Goal: Task Accomplishment & Management: Manage account settings

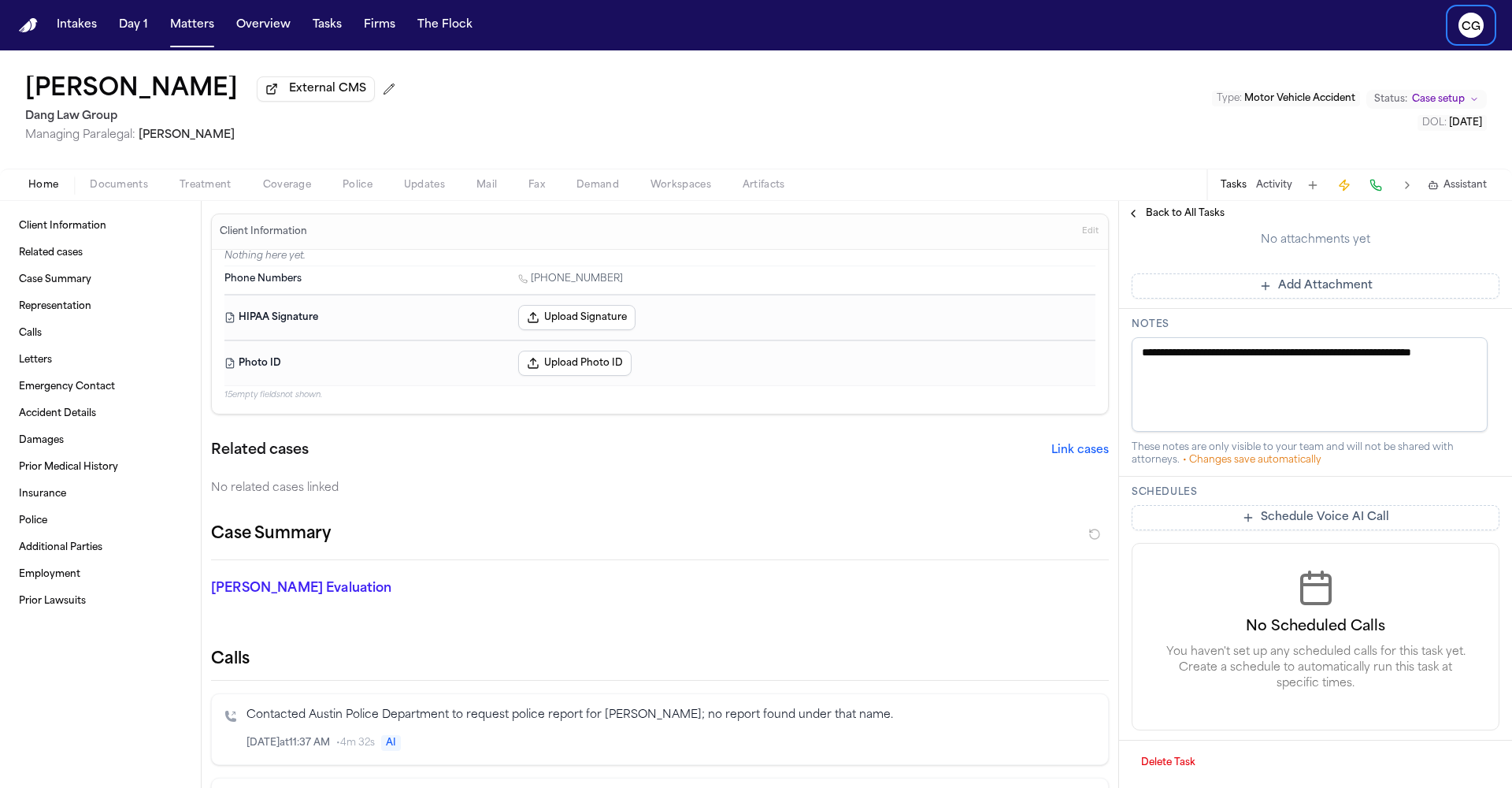
scroll to position [544, 0]
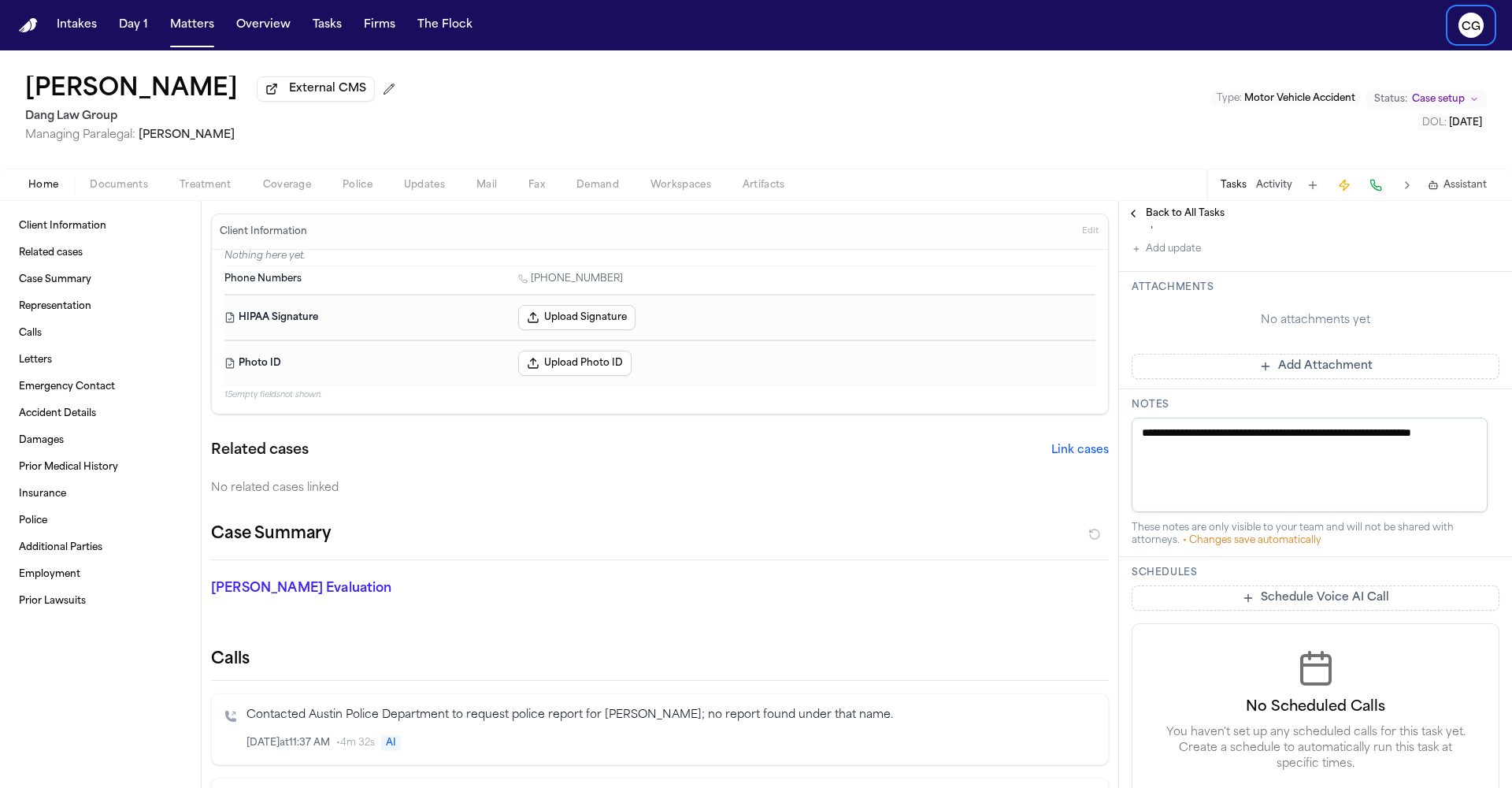
click at [1315, 379] on button "Add Attachment" at bounding box center [1315, 366] width 367 height 26
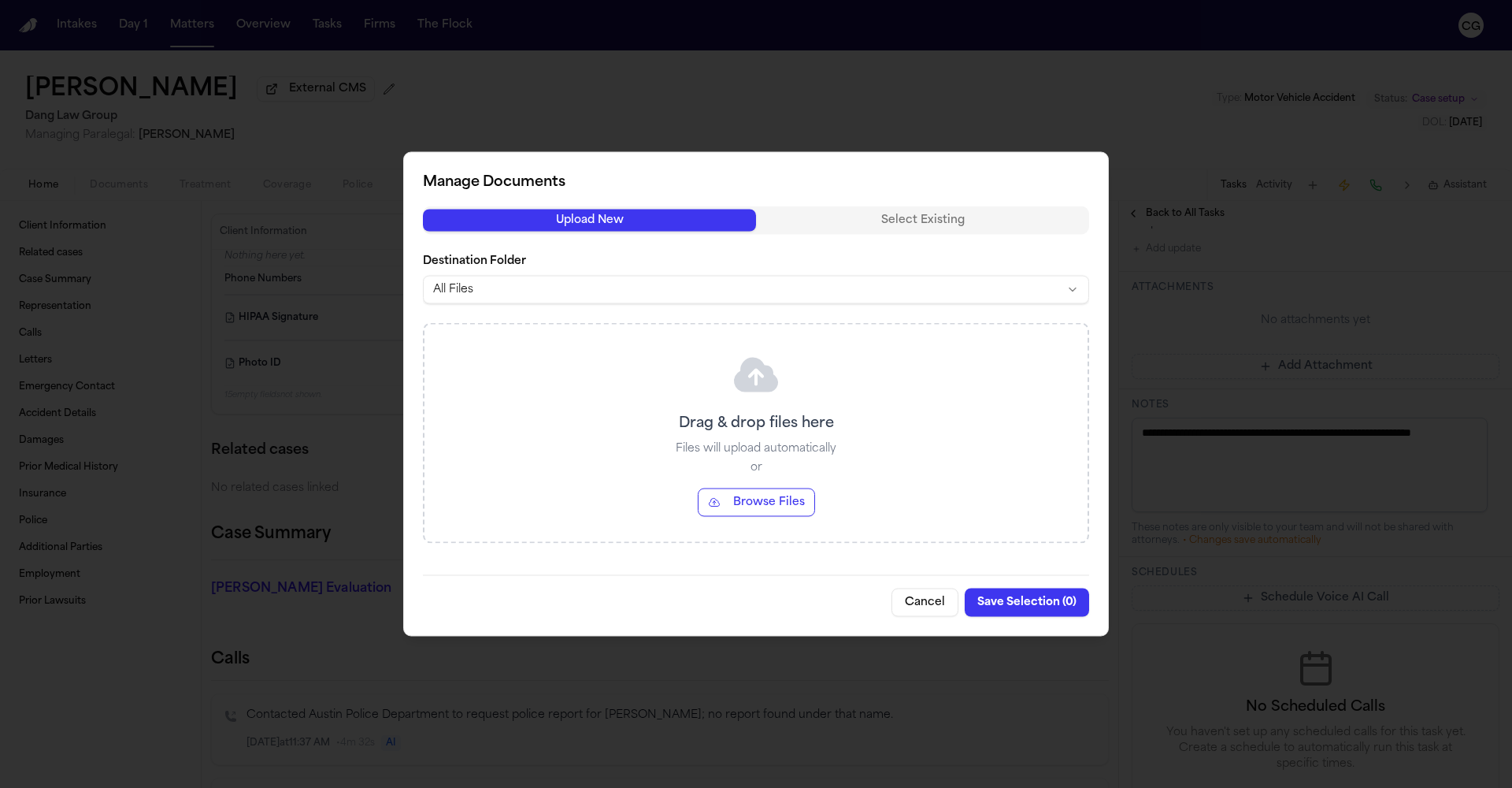
click at [735, 511] on button "Browse Files" at bounding box center [756, 502] width 117 height 28
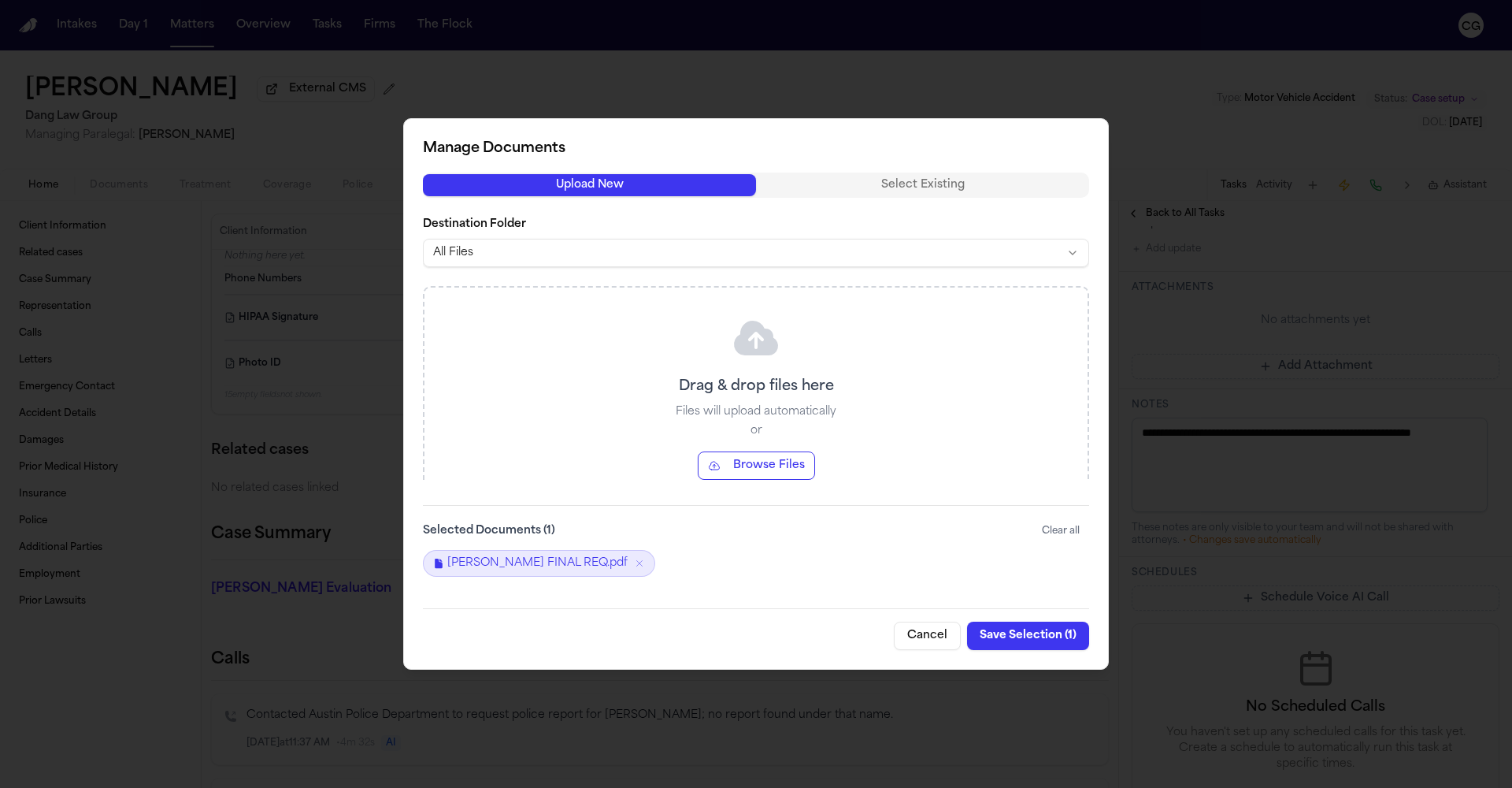
click at [1023, 628] on button "Save Selection ( 1 )" at bounding box center [1028, 636] width 122 height 28
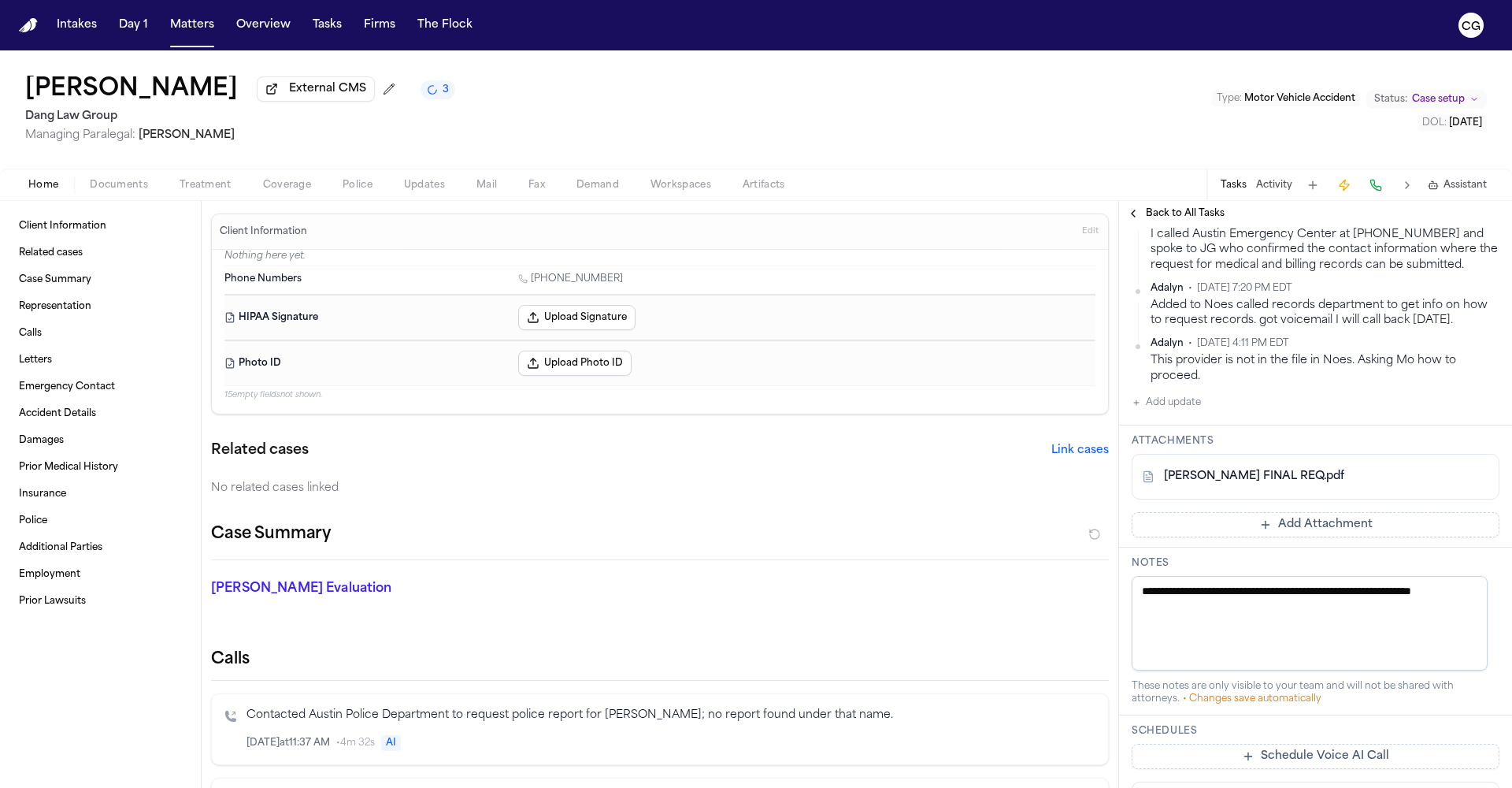
scroll to position [393, 0]
click at [1331, 611] on textarea "**********" at bounding box center [1309, 620] width 356 height 94
type textarea "**********"
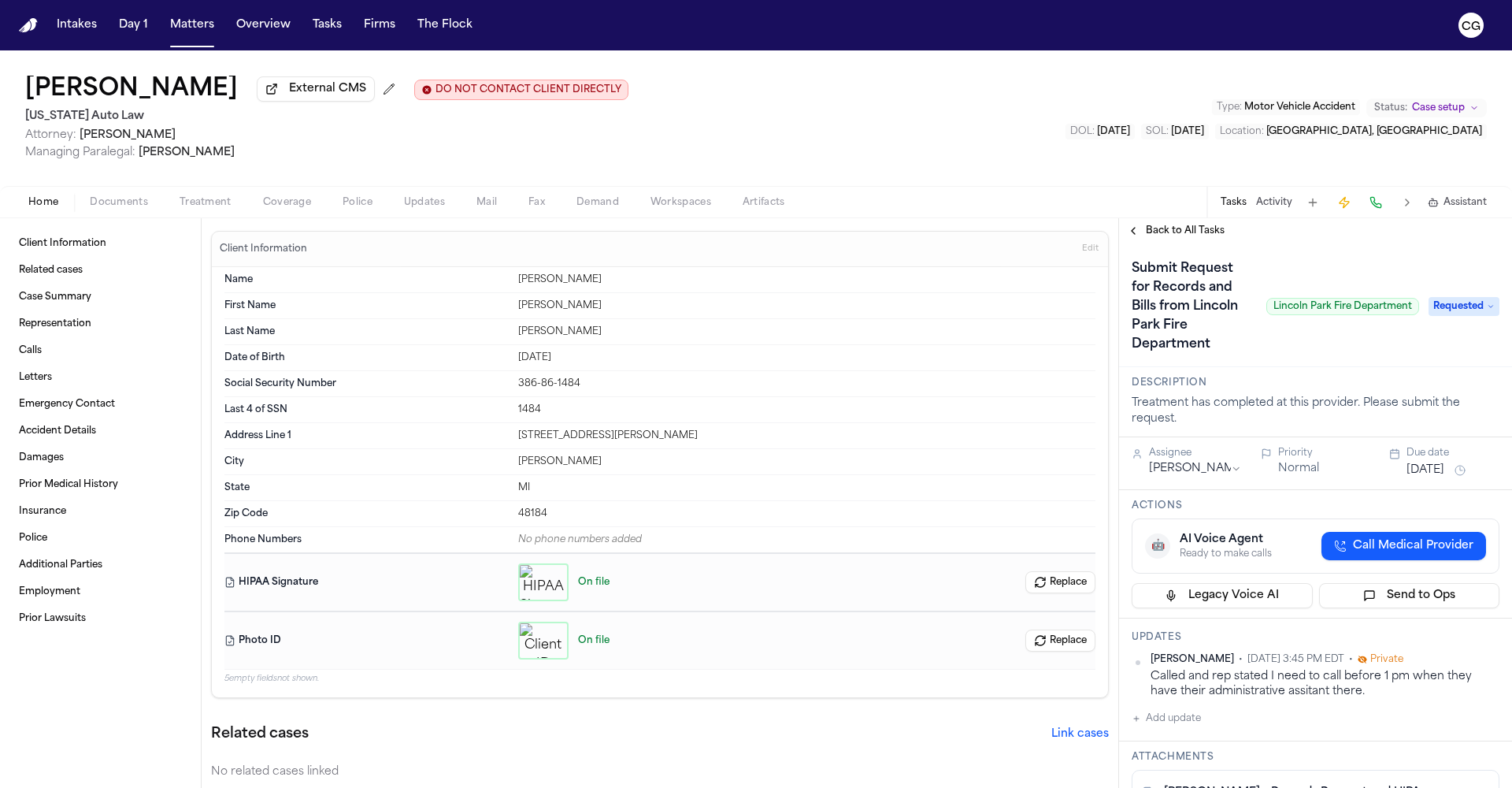
scroll to position [122, 0]
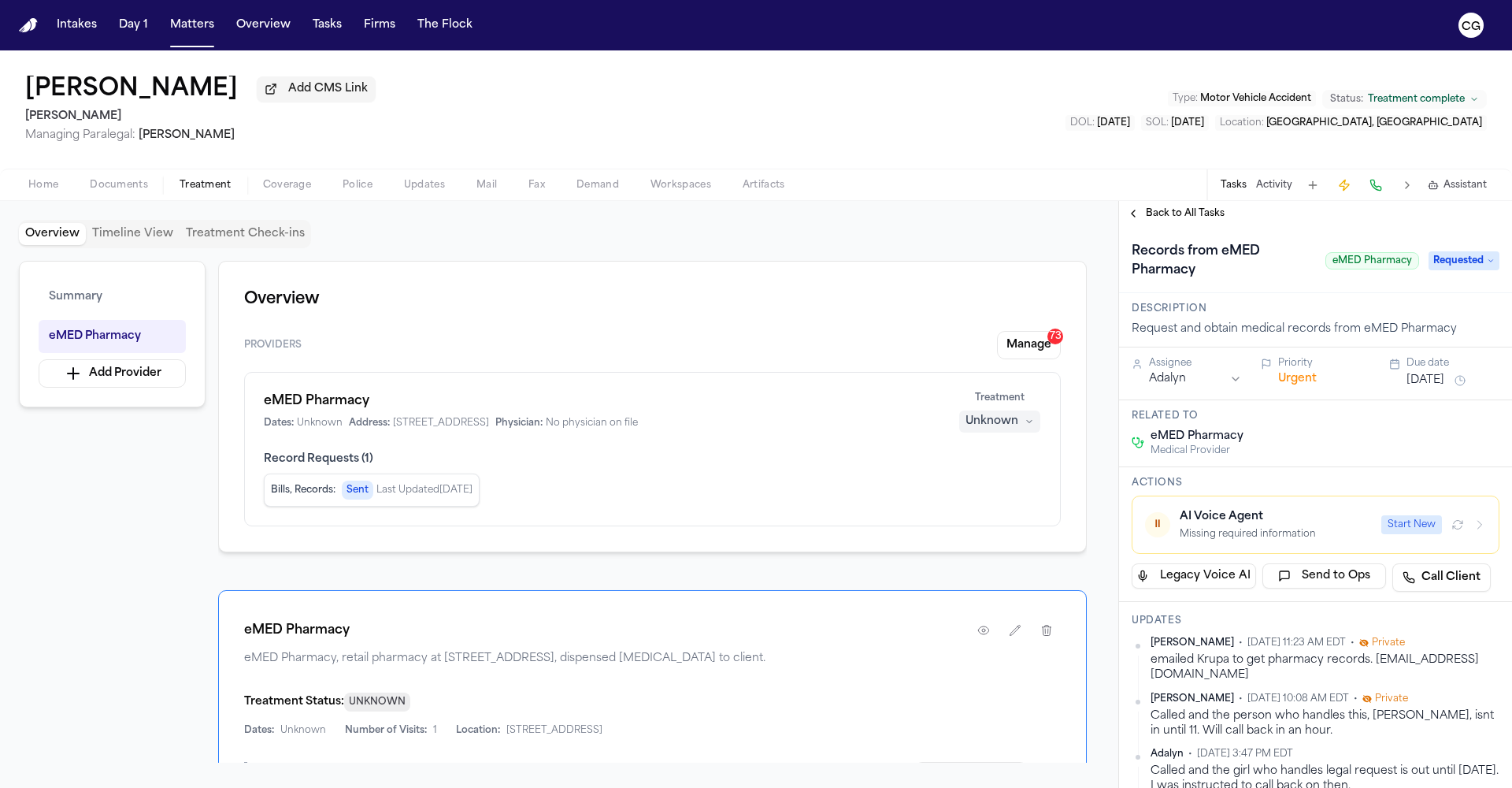
scroll to position [150, 0]
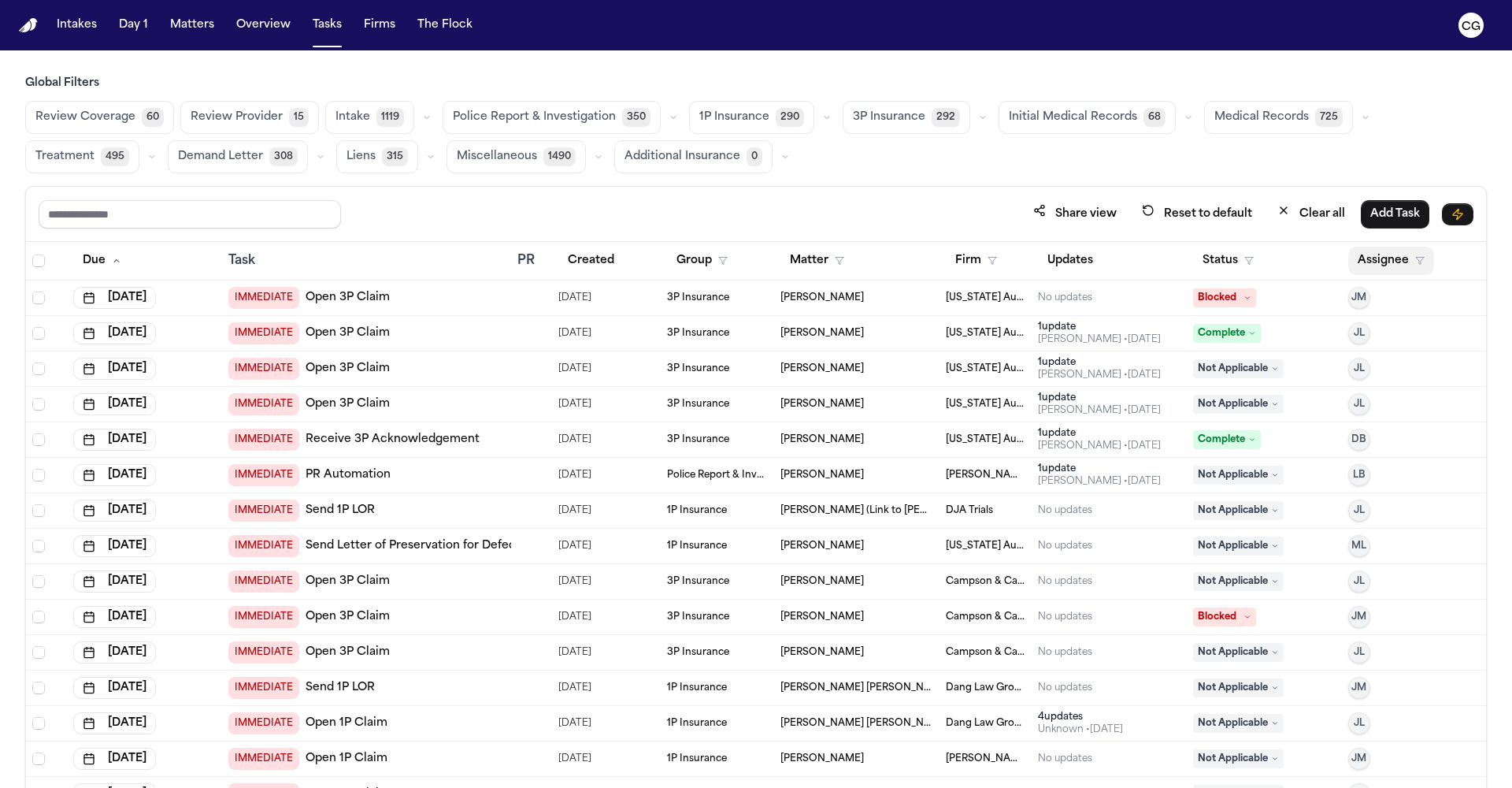
click at [1401, 264] on button "Assignee" at bounding box center [1390, 261] width 85 height 28
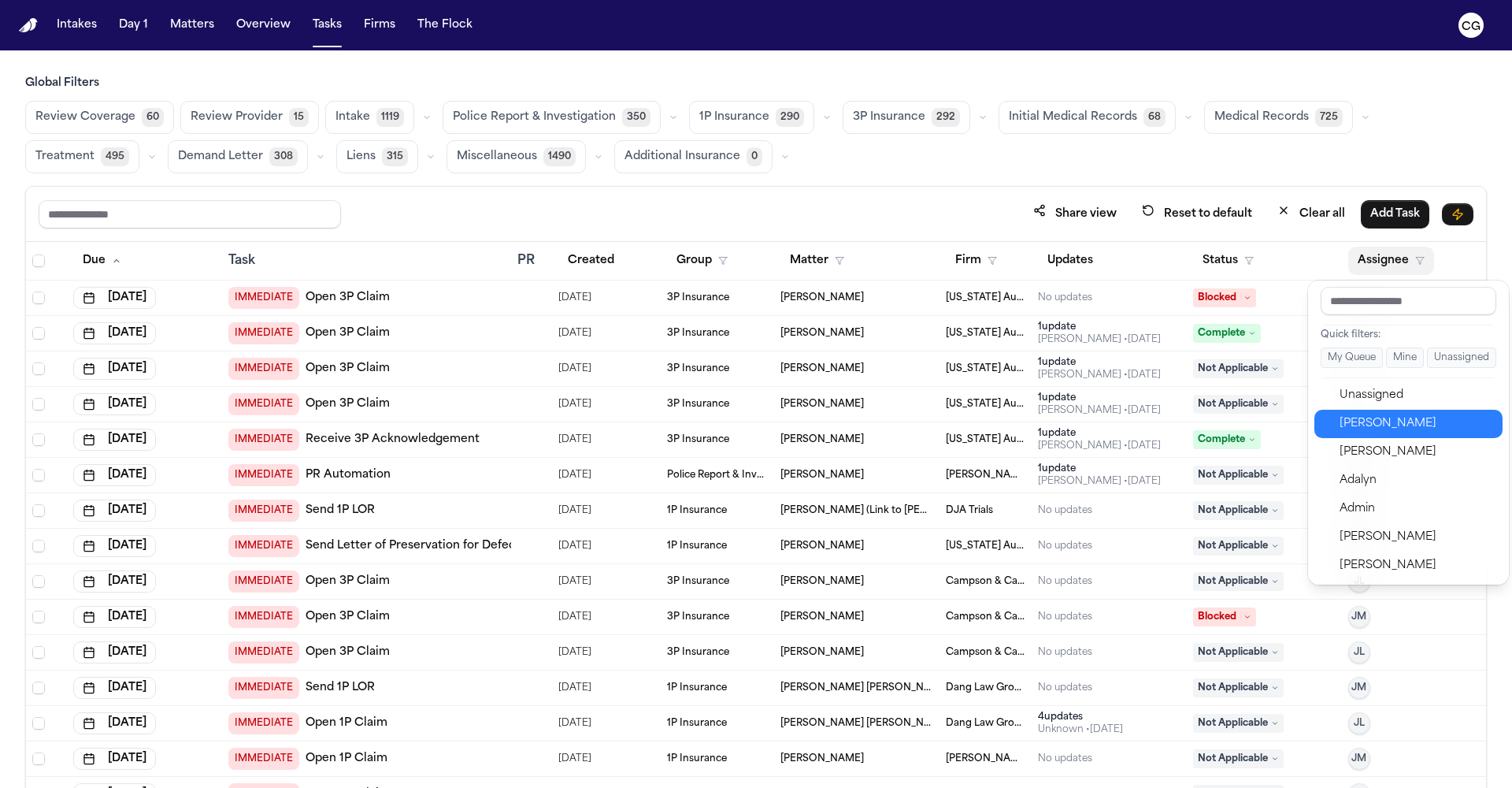
click at [1383, 416] on div "[PERSON_NAME]" at bounding box center [1416, 423] width 153 height 19
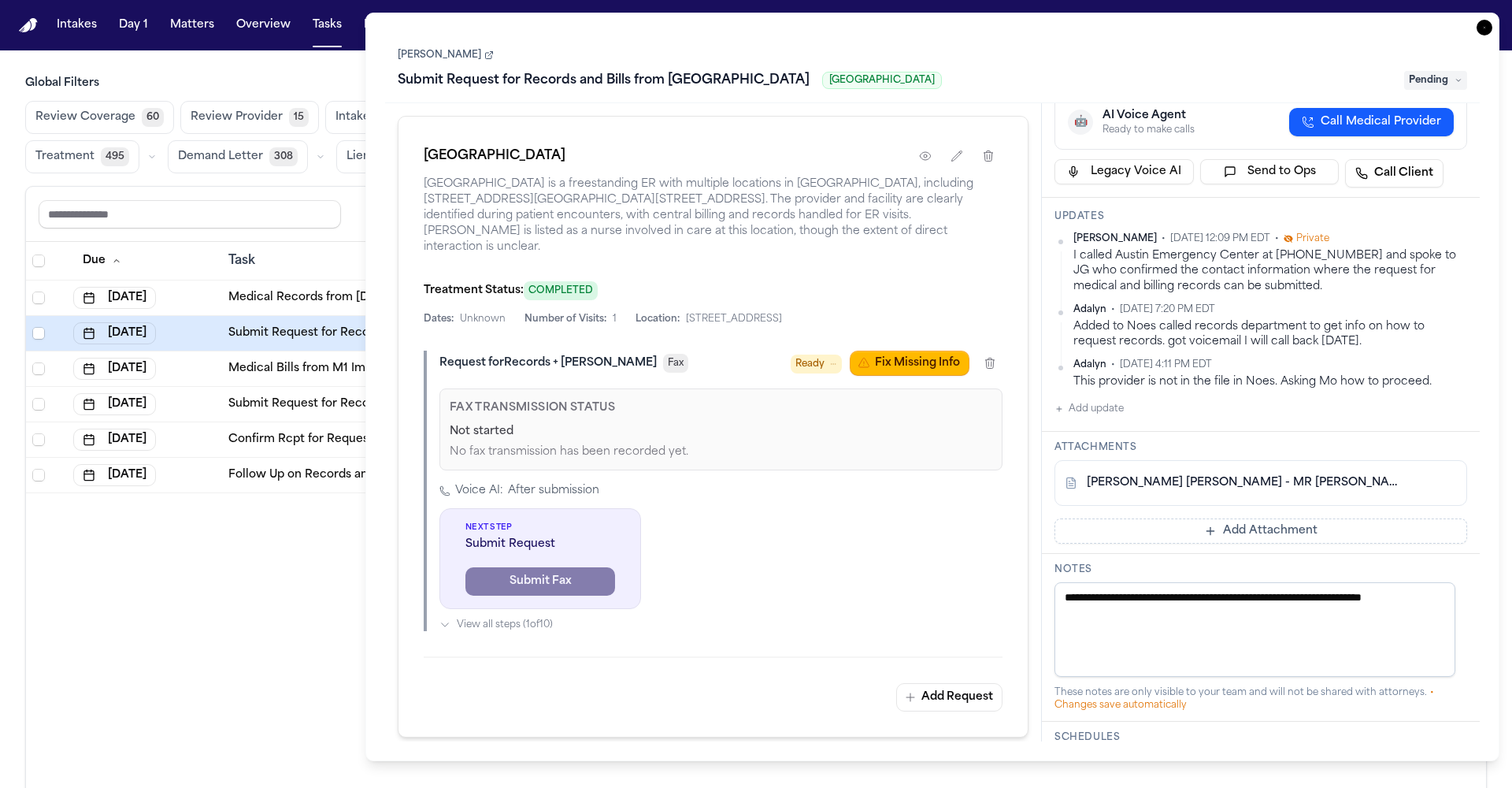
scroll to position [93, 0]
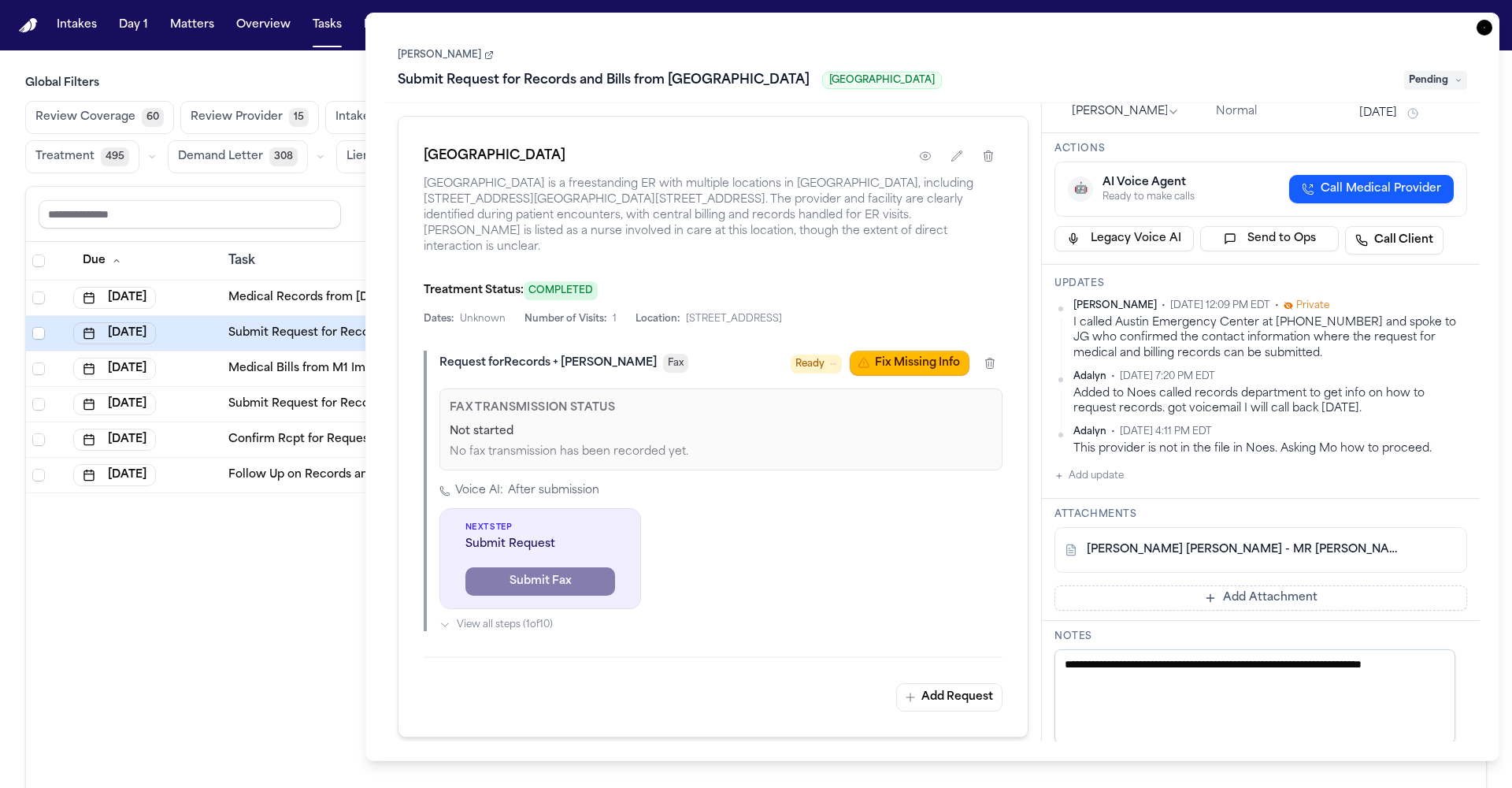
click at [1116, 482] on button "Add update" at bounding box center [1089, 475] width 70 height 19
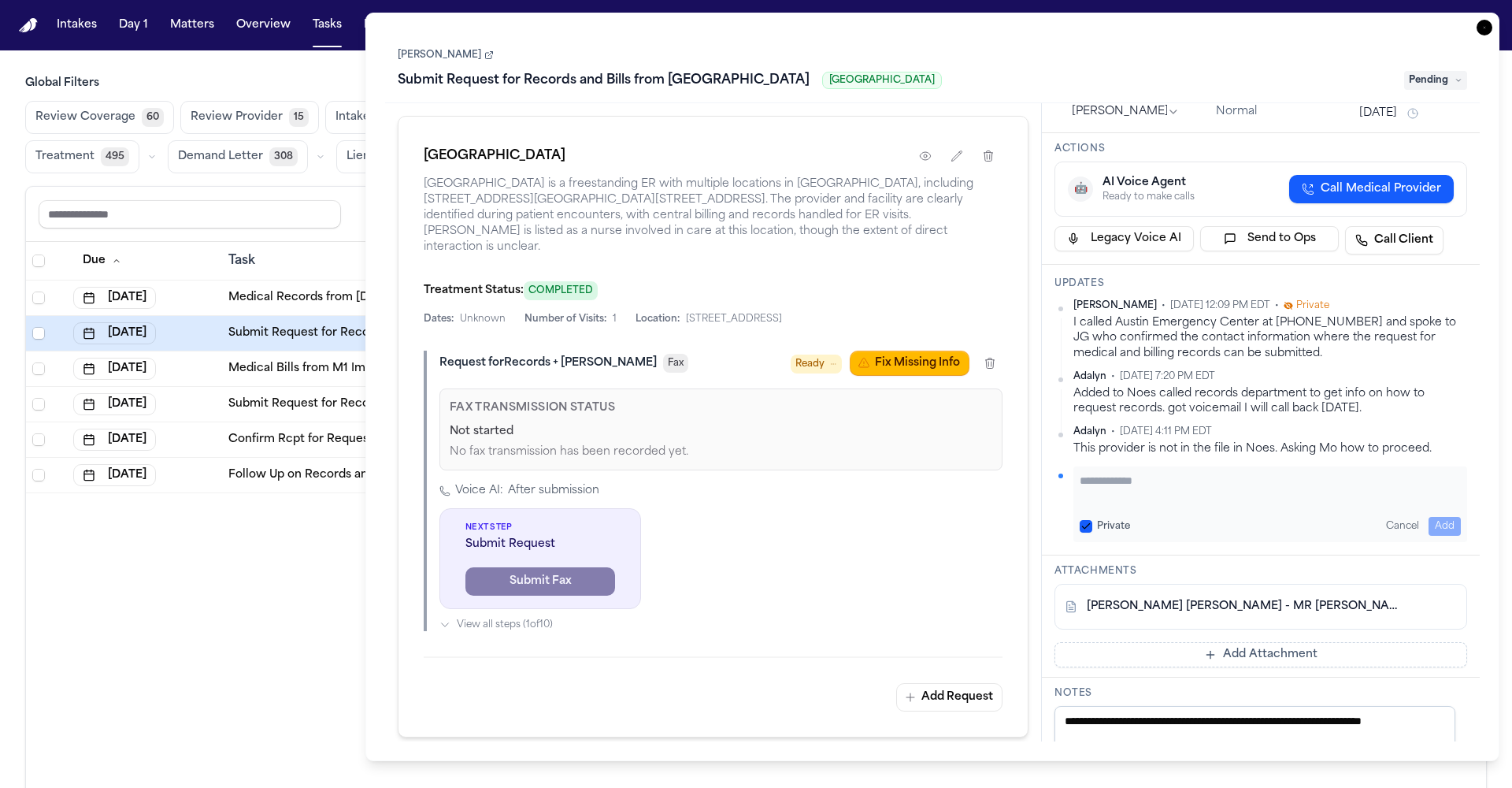
click at [1118, 486] on textarea "Add your update" at bounding box center [1270, 488] width 382 height 32
type textarea "**********"
click at [1435, 520] on button "Add" at bounding box center [1444, 525] width 33 height 19
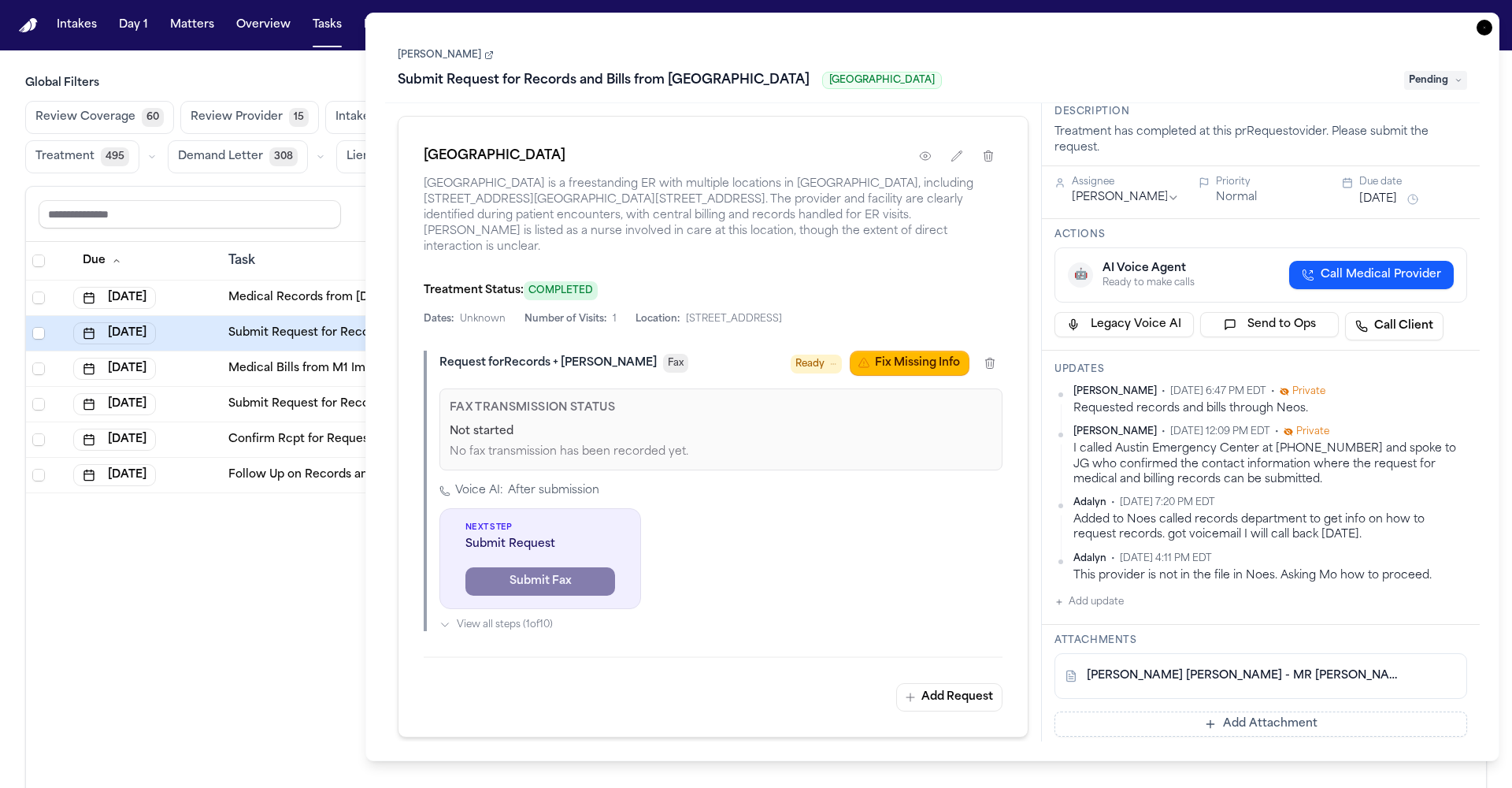
scroll to position [0, 0]
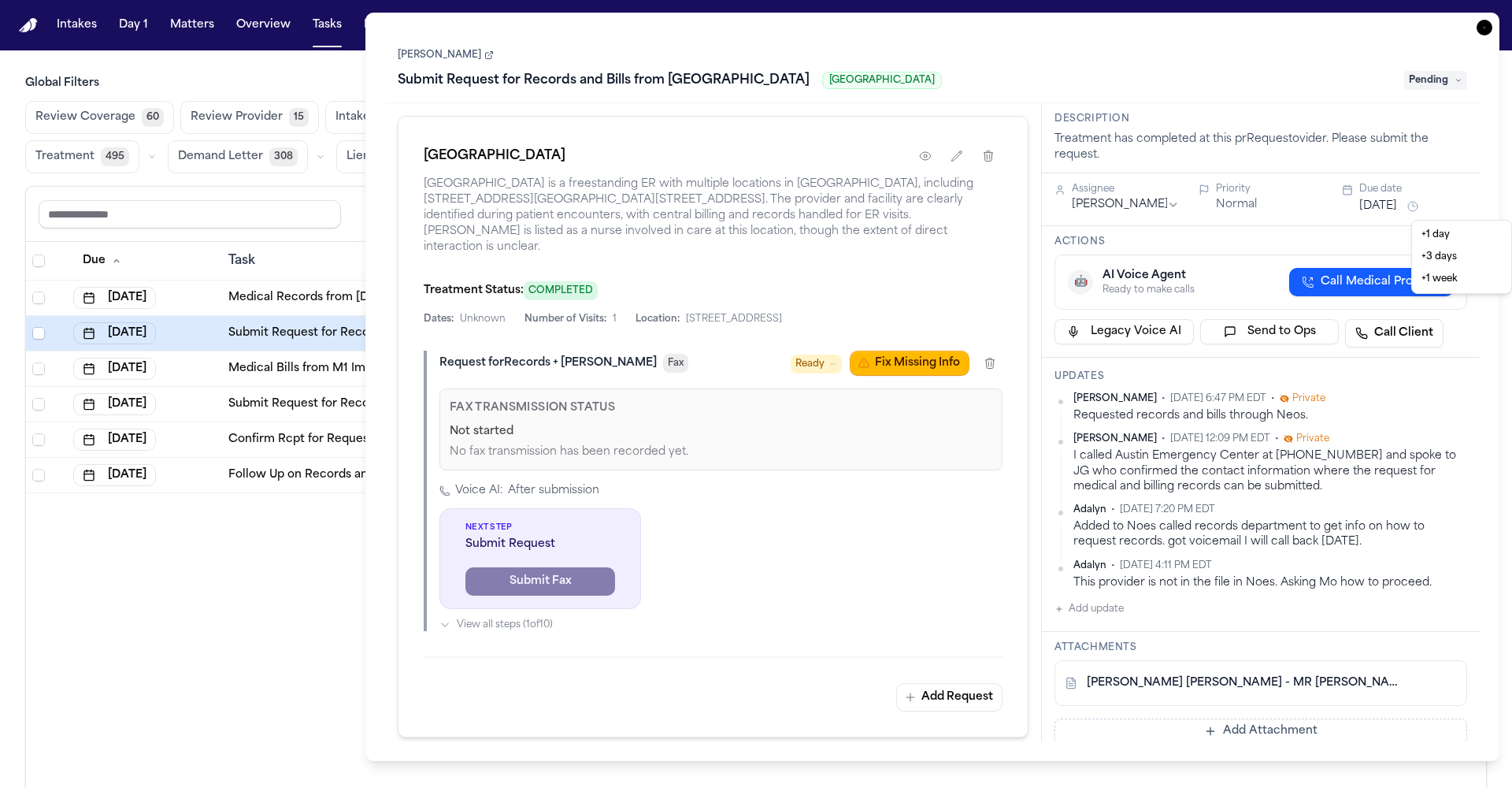
click at [1436, 204] on html "Intakes Day 1 Matters Overview Tasks Firms The Flock CG Global Filters Review C…" at bounding box center [756, 394] width 1512 height 788
click at [1405, 211] on html "Intakes Day 1 Matters Overview Tasks Firms The Flock CG Global Filters Review C…" at bounding box center [756, 394] width 1512 height 788
click at [1384, 204] on button "Oct 15, 2025" at bounding box center [1378, 206] width 38 height 16
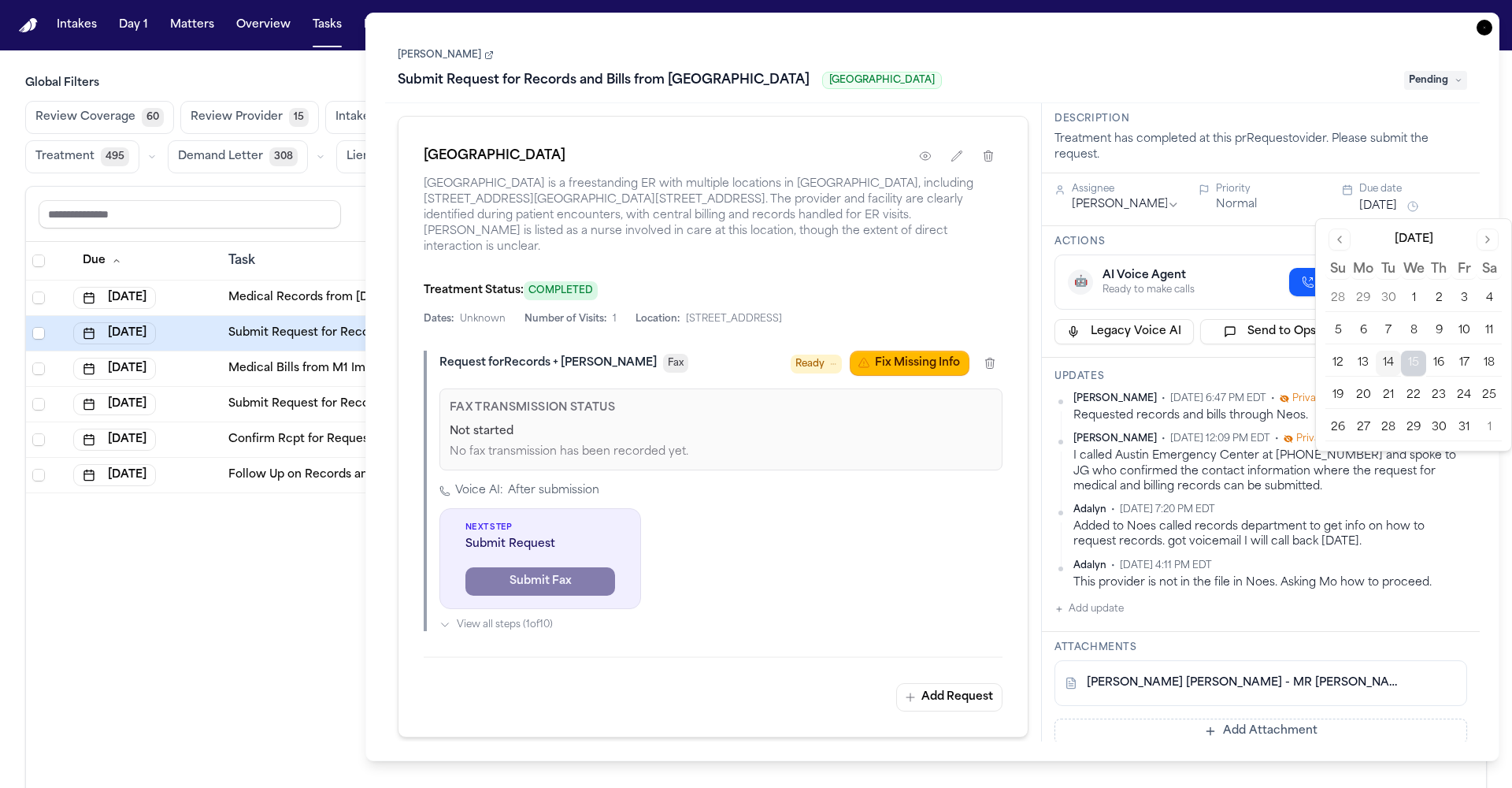
click at [1447, 365] on button "16" at bounding box center [1439, 363] width 26 height 26
click at [1285, 442] on div "Carol Gomez • Oct 14, 2025 12:09 PM EDT • Private" at bounding box center [1201, 439] width 256 height 12
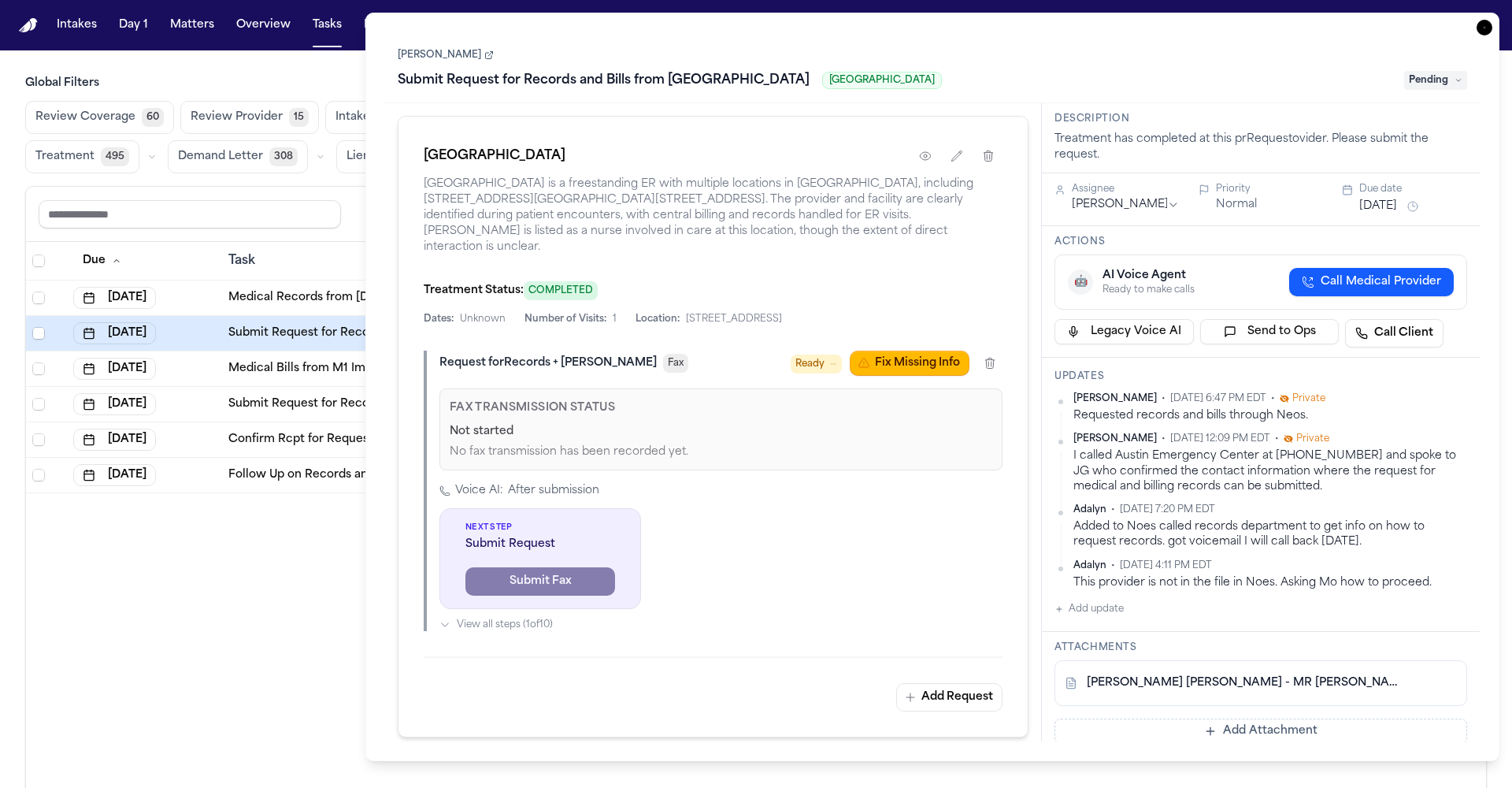
scroll to position [4, 0]
click at [1434, 84] on span "Pending" at bounding box center [1436, 79] width 63 height 19
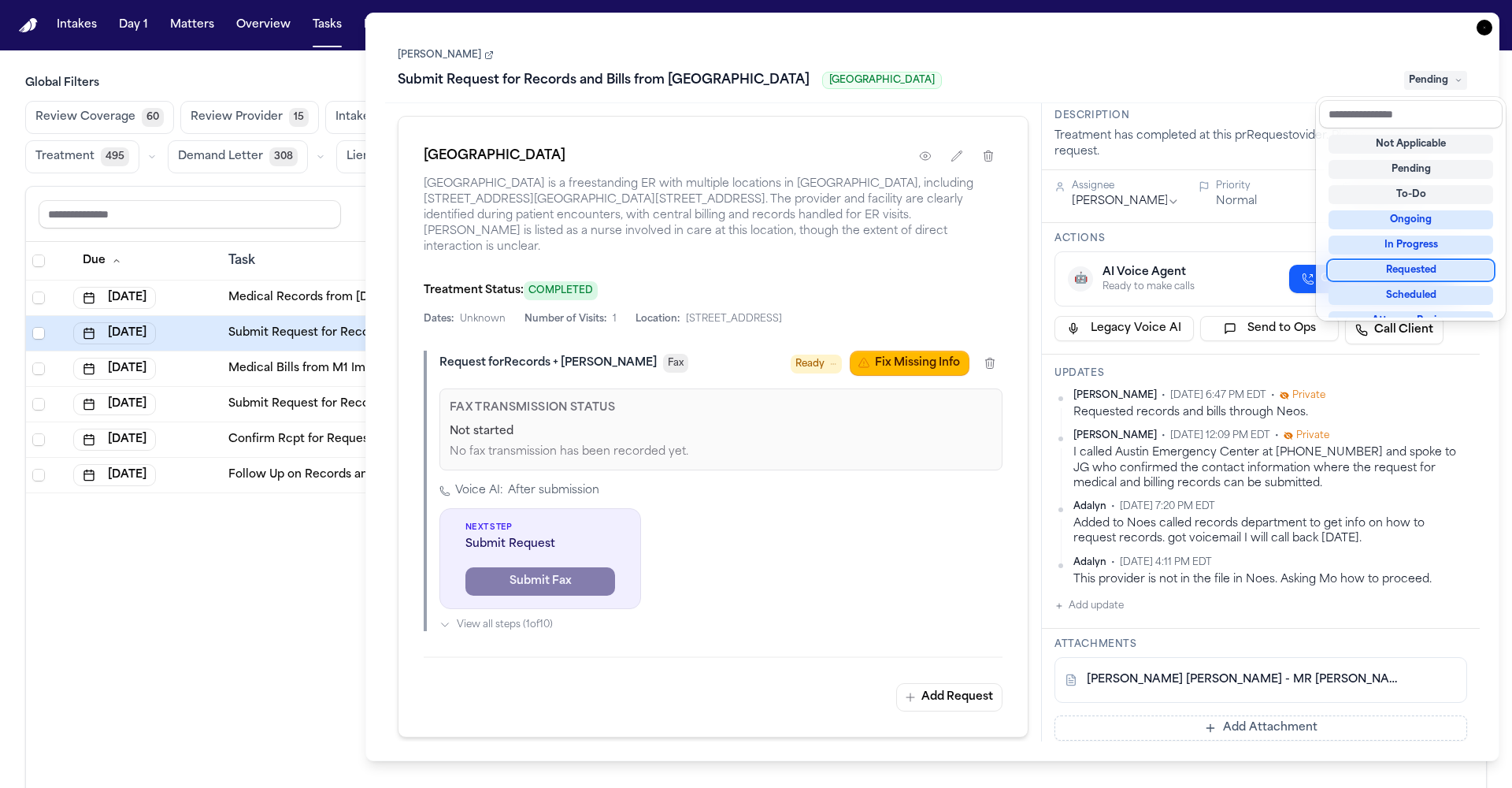
click at [1427, 267] on div "Requested" at bounding box center [1411, 270] width 165 height 19
click at [1306, 78] on div "Submit Request for Records and Bills from Austin Emergency Center Austin Emerge…" at bounding box center [932, 80] width 1070 height 26
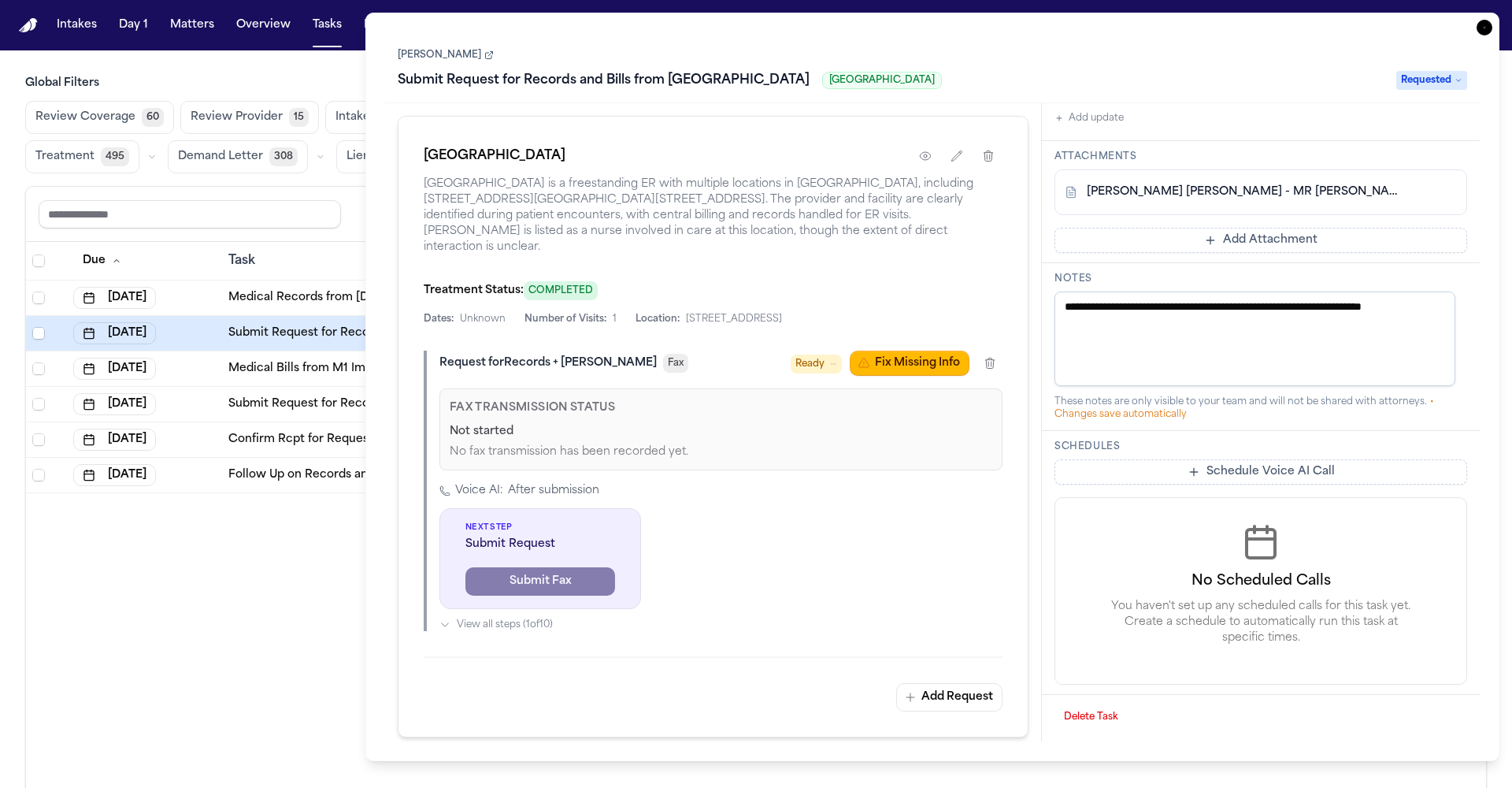
scroll to position [0, 0]
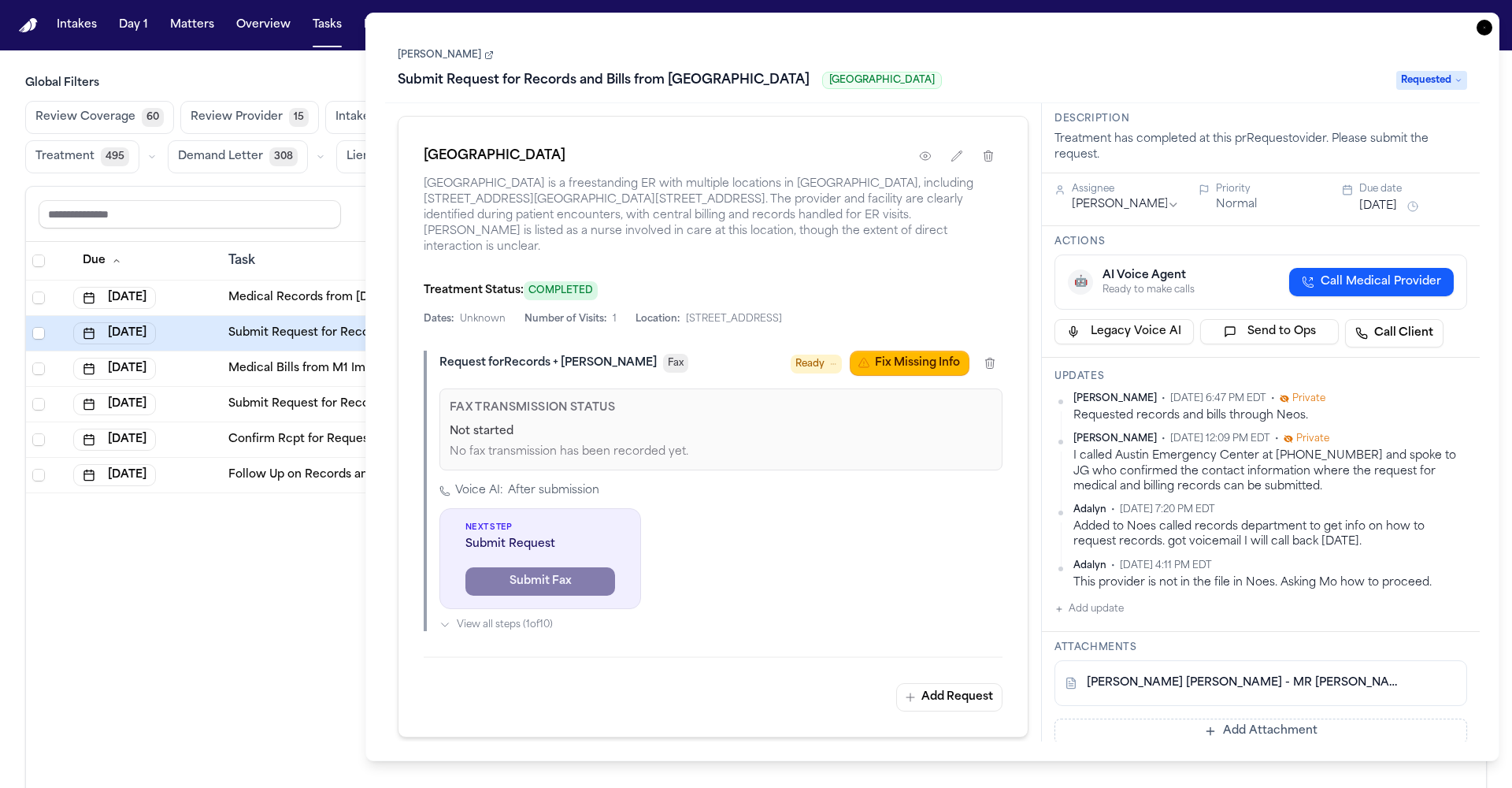
click at [228, 512] on div "Due Task PR Created Group Matter Firm Updates Status Assignee 1 Oct 15, 2025 Me…" at bounding box center [755, 548] width 1460 height 614
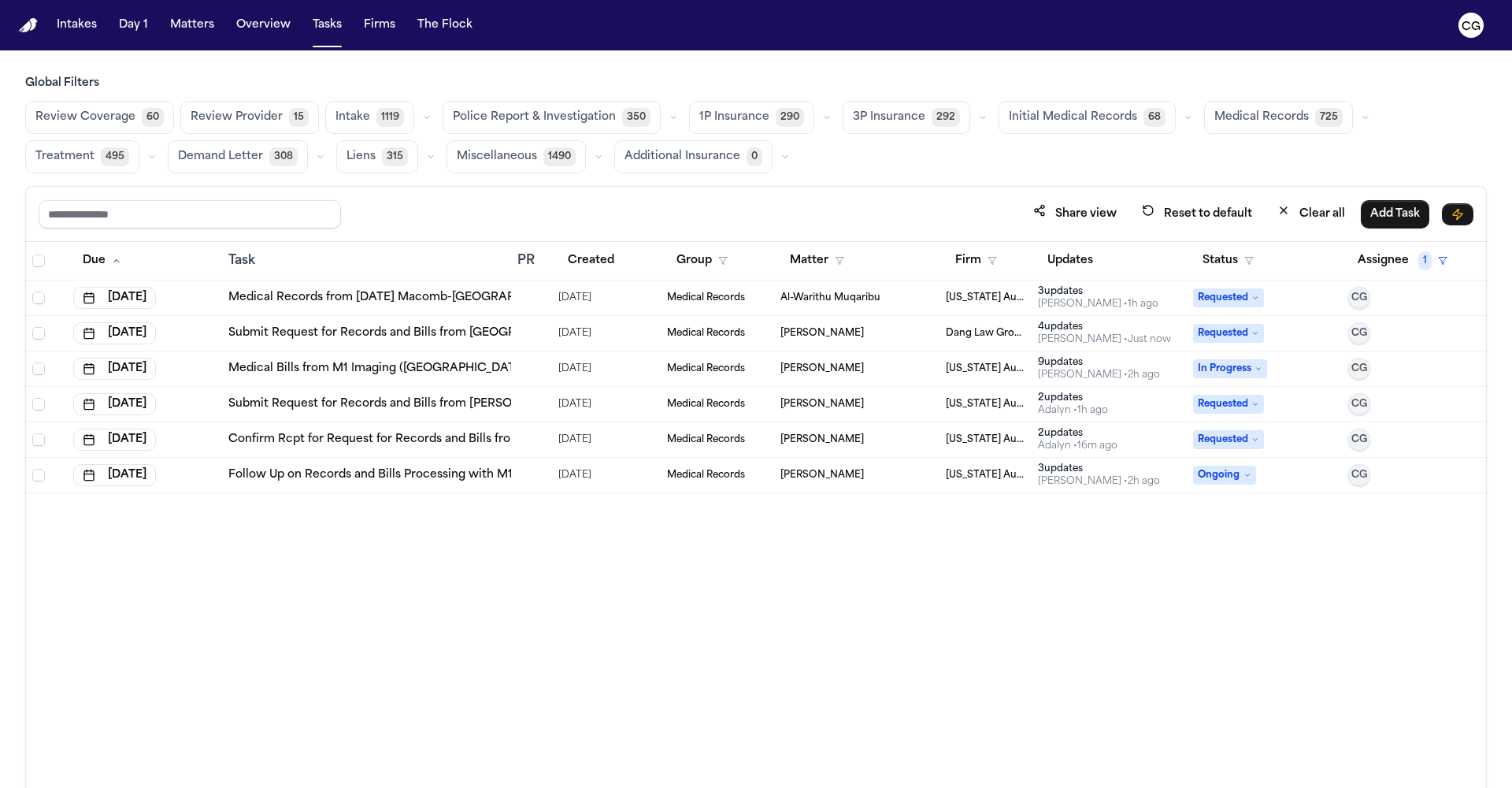
click at [457, 332] on link "Submit Request for Records and Bills from [GEOGRAPHIC_DATA]" at bounding box center [411, 333] width 365 height 16
click at [485, 439] on link "Confirm Rcpt for Request for Records and Bills from ATI Physical Therapy - Wixom" at bounding box center [460, 440] width 463 height 16
click at [1281, 123] on span "Medical Records" at bounding box center [1261, 117] width 94 height 16
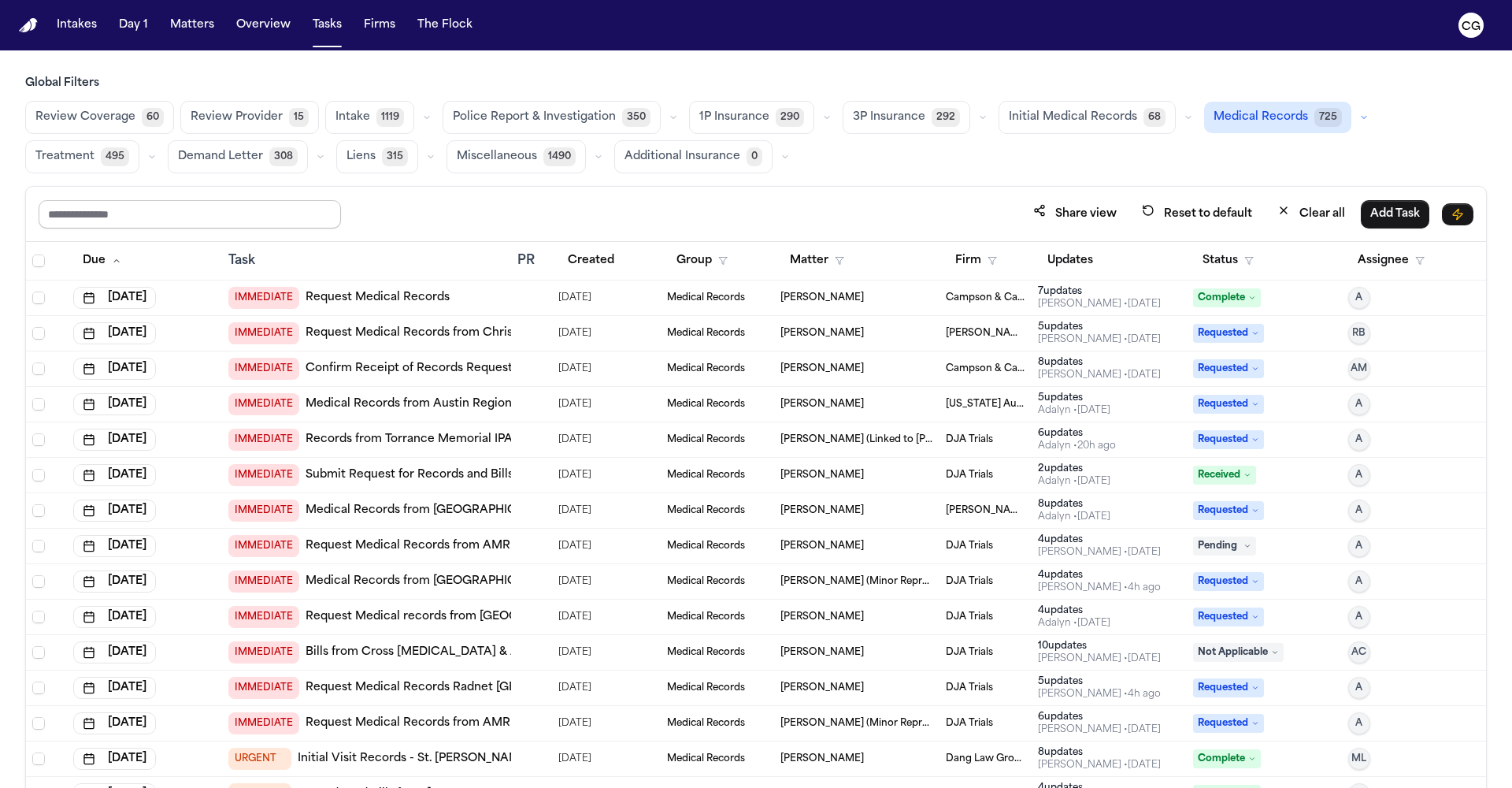
click at [290, 212] on input "text" at bounding box center [189, 214] width 302 height 28
click at [989, 262] on icon "button" at bounding box center [992, 260] width 10 height 10
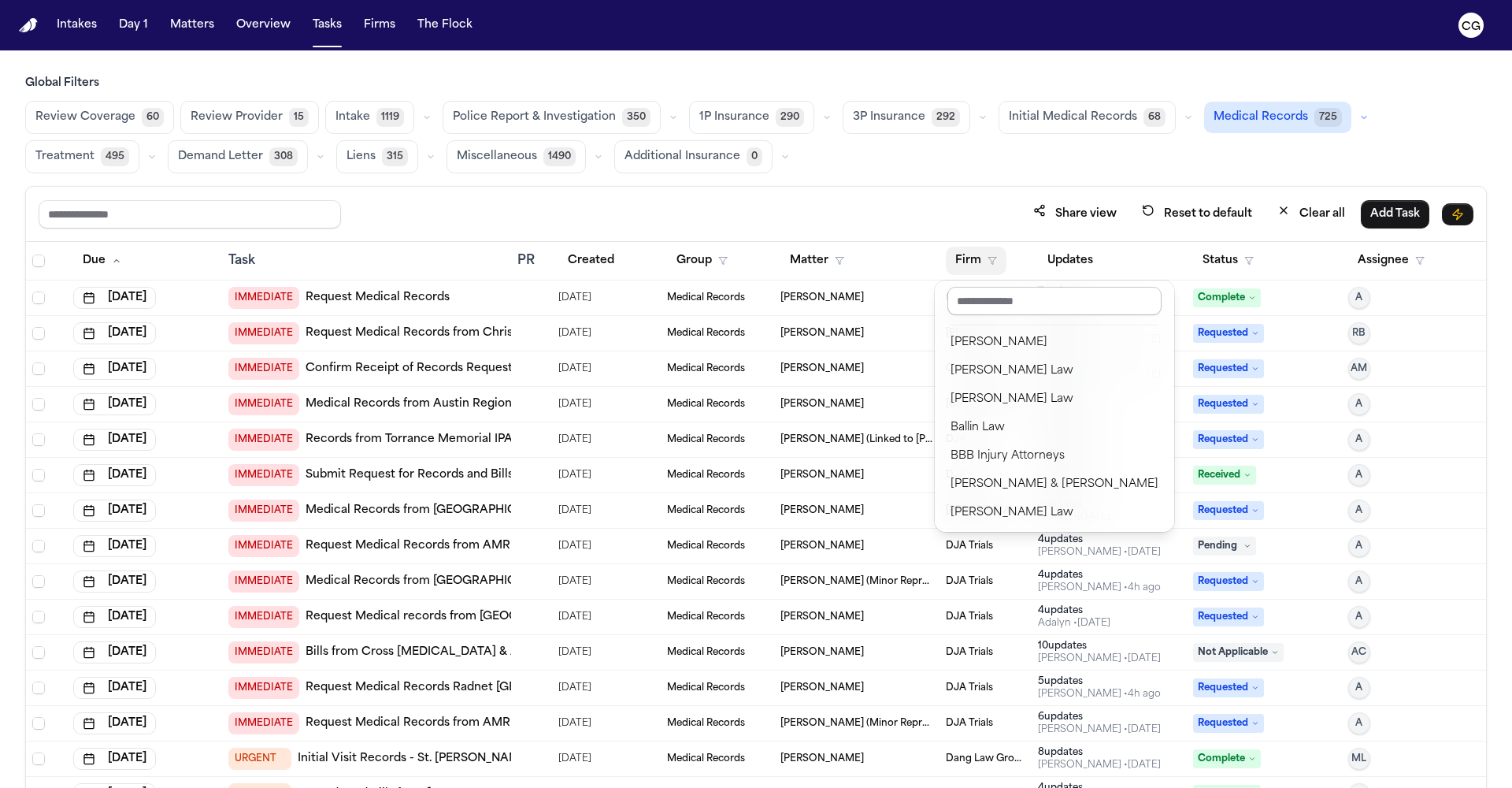
click at [978, 306] on input "text" at bounding box center [1054, 301] width 214 height 28
type input "*"
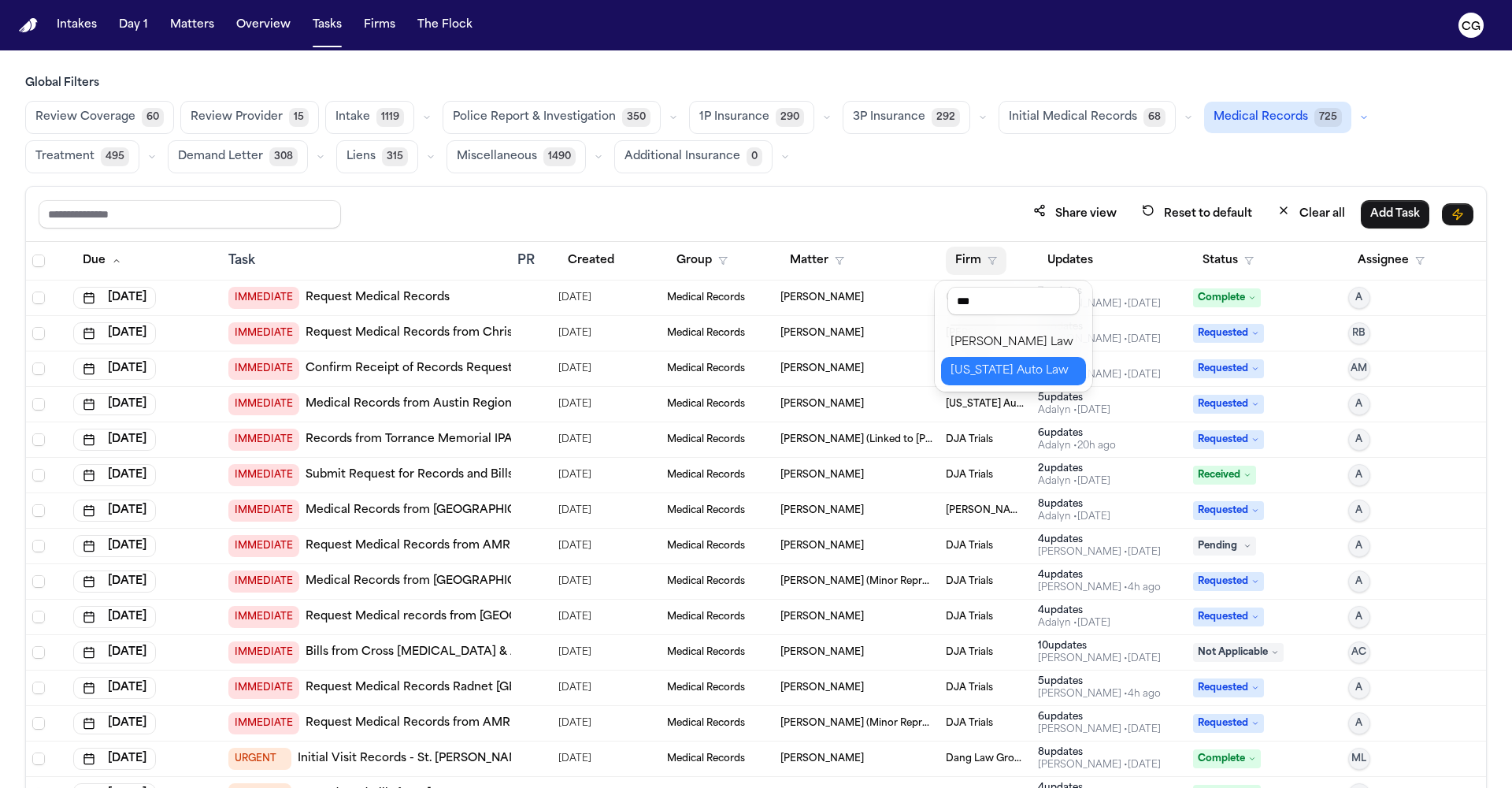
type input "***"
click at [1019, 380] on div "Michigan Auto Law" at bounding box center [1013, 370] width 126 height 19
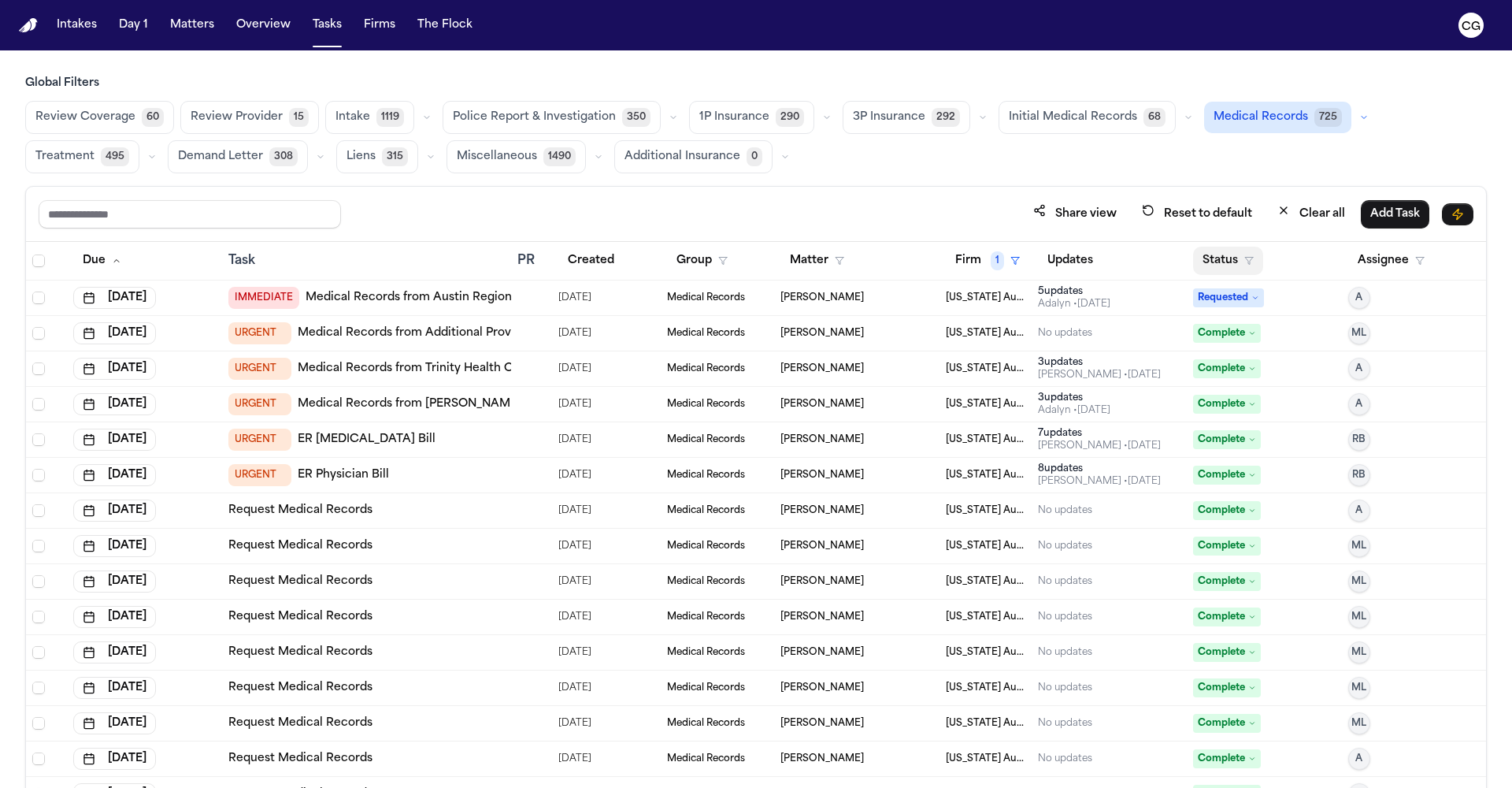
click at [1244, 256] on button "Status" at bounding box center [1228, 261] width 70 height 28
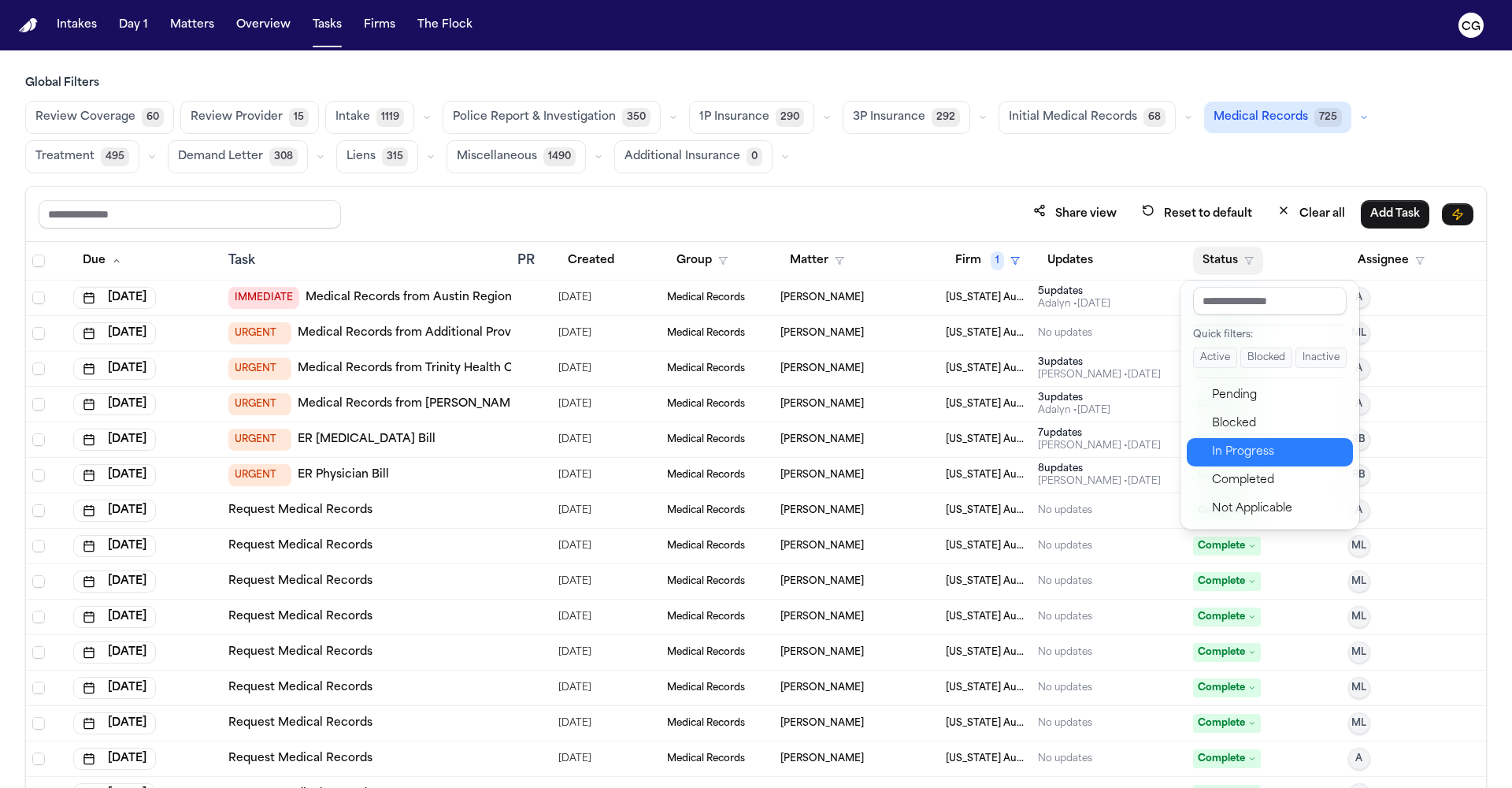
click at [1256, 463] on button "In Progress" at bounding box center [1270, 452] width 167 height 28
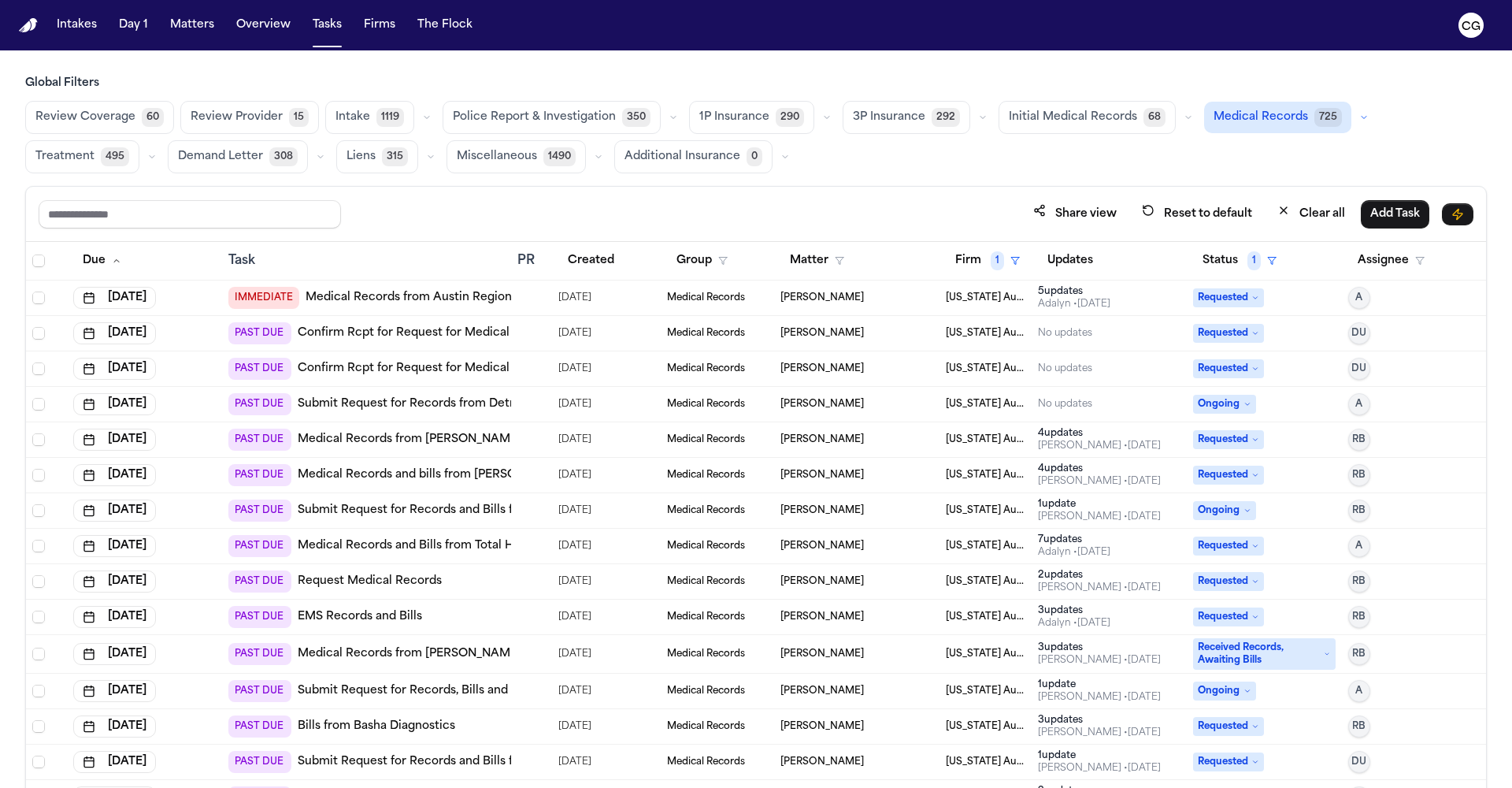
scroll to position [24, 0]
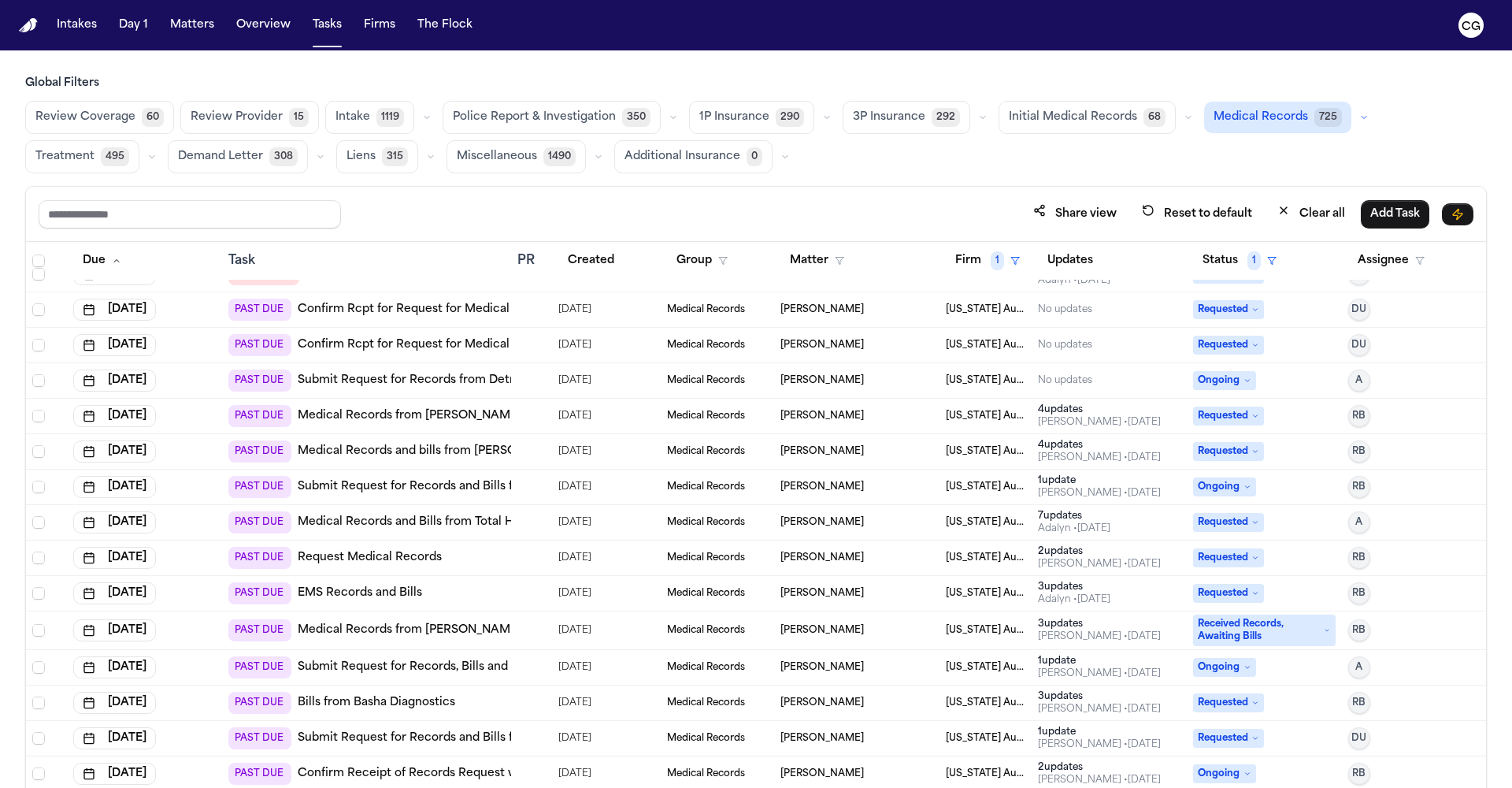
click at [413, 705] on link "Bills from Basha Diagnostics" at bounding box center [376, 703] width 158 height 16
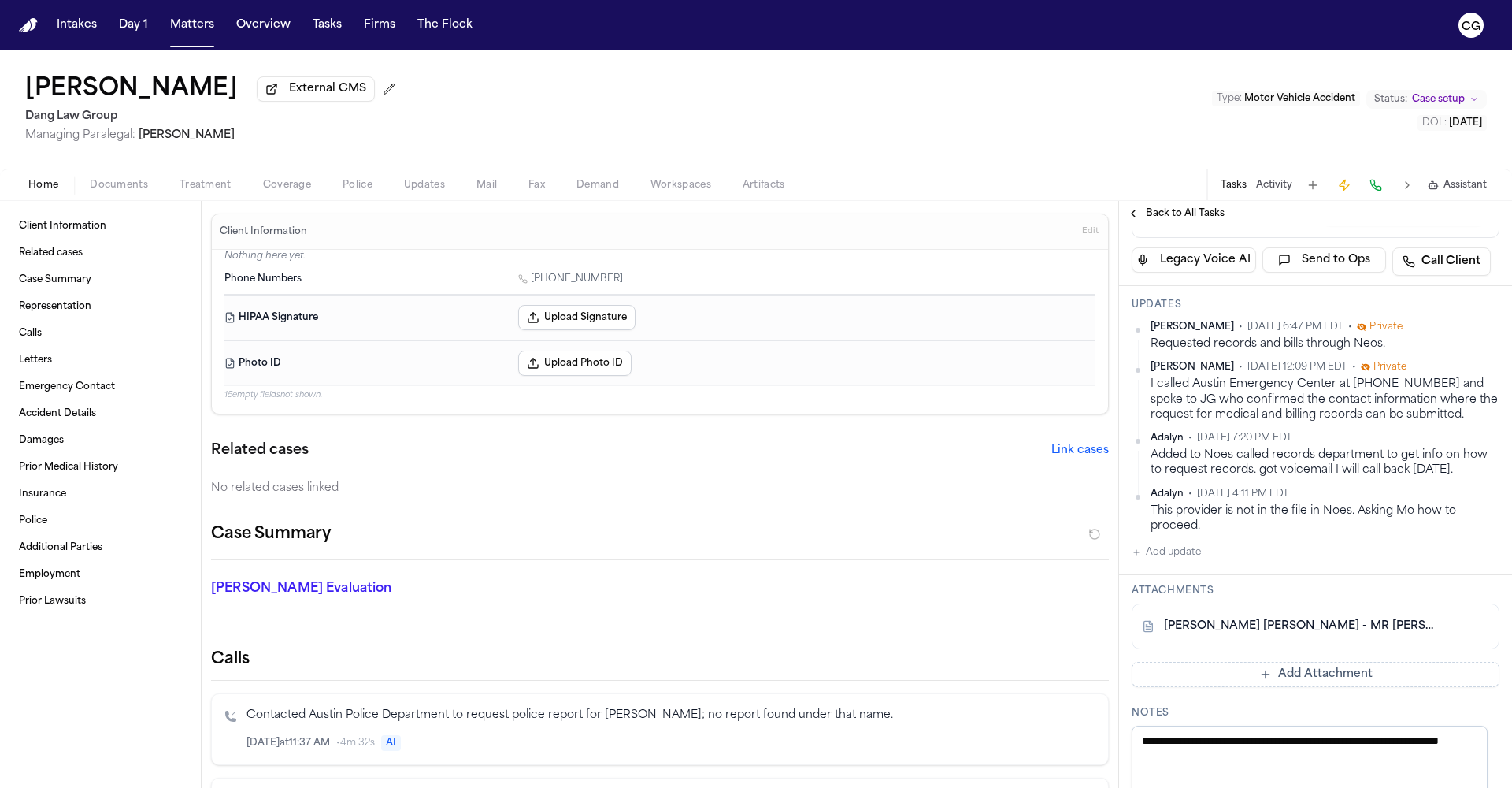
scroll to position [408, 0]
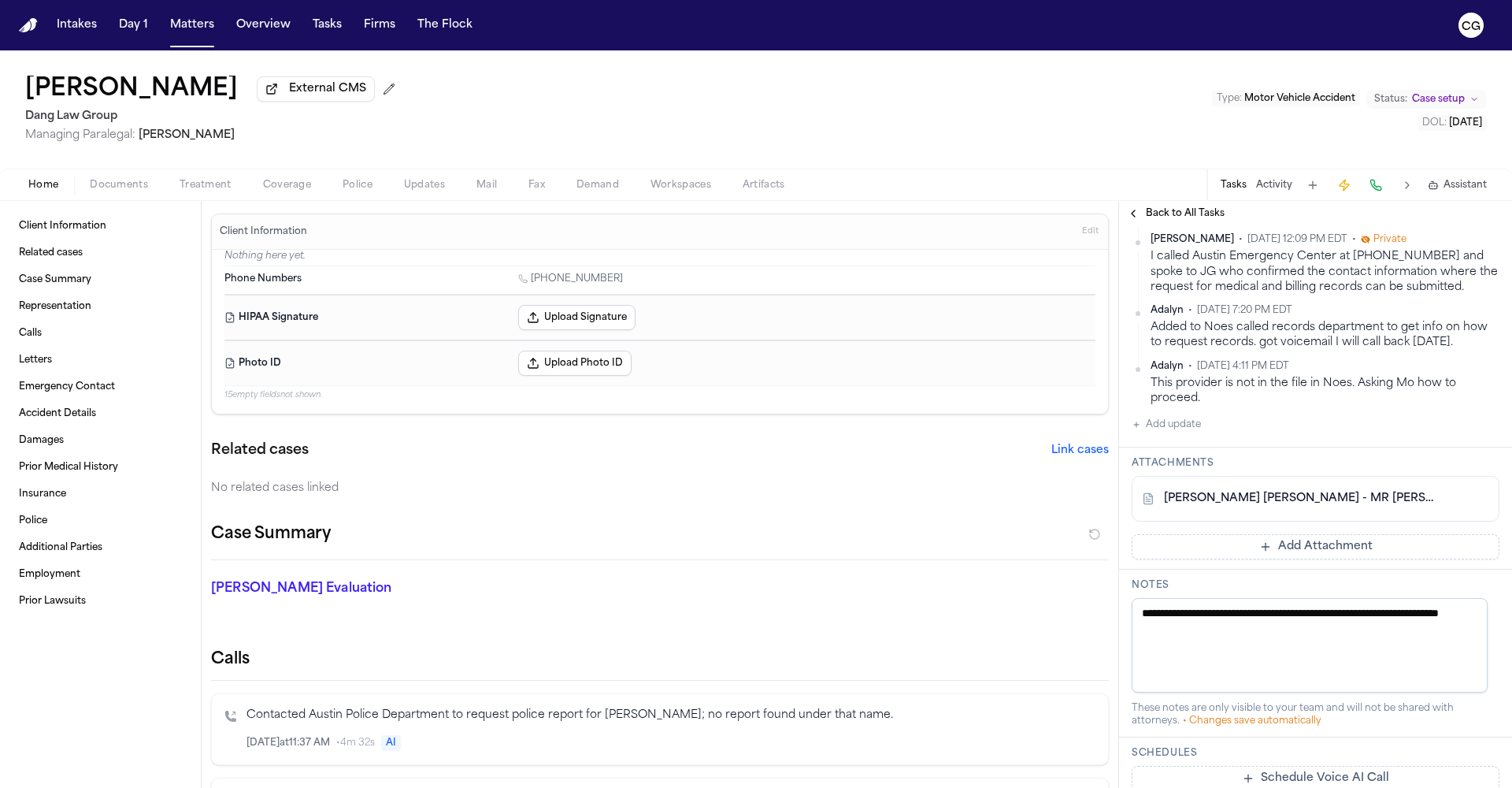
click at [1319, 635] on textarea "**********" at bounding box center [1309, 644] width 356 height 94
click at [1335, 636] on textarea "**********" at bounding box center [1309, 644] width 356 height 94
type textarea "**********"
click at [1411, 569] on div "Attachments [PERSON_NAME] [PERSON_NAME] - MR [PERSON_NAME] and HIPAA Auth to Au…" at bounding box center [1316, 509] width 393 height 123
click at [1324, 507] on link "[PERSON_NAME] [PERSON_NAME] - MR [PERSON_NAME] and HIPAA Auth to [GEOGRAPHIC_DA…" at bounding box center [1300, 499] width 271 height 16
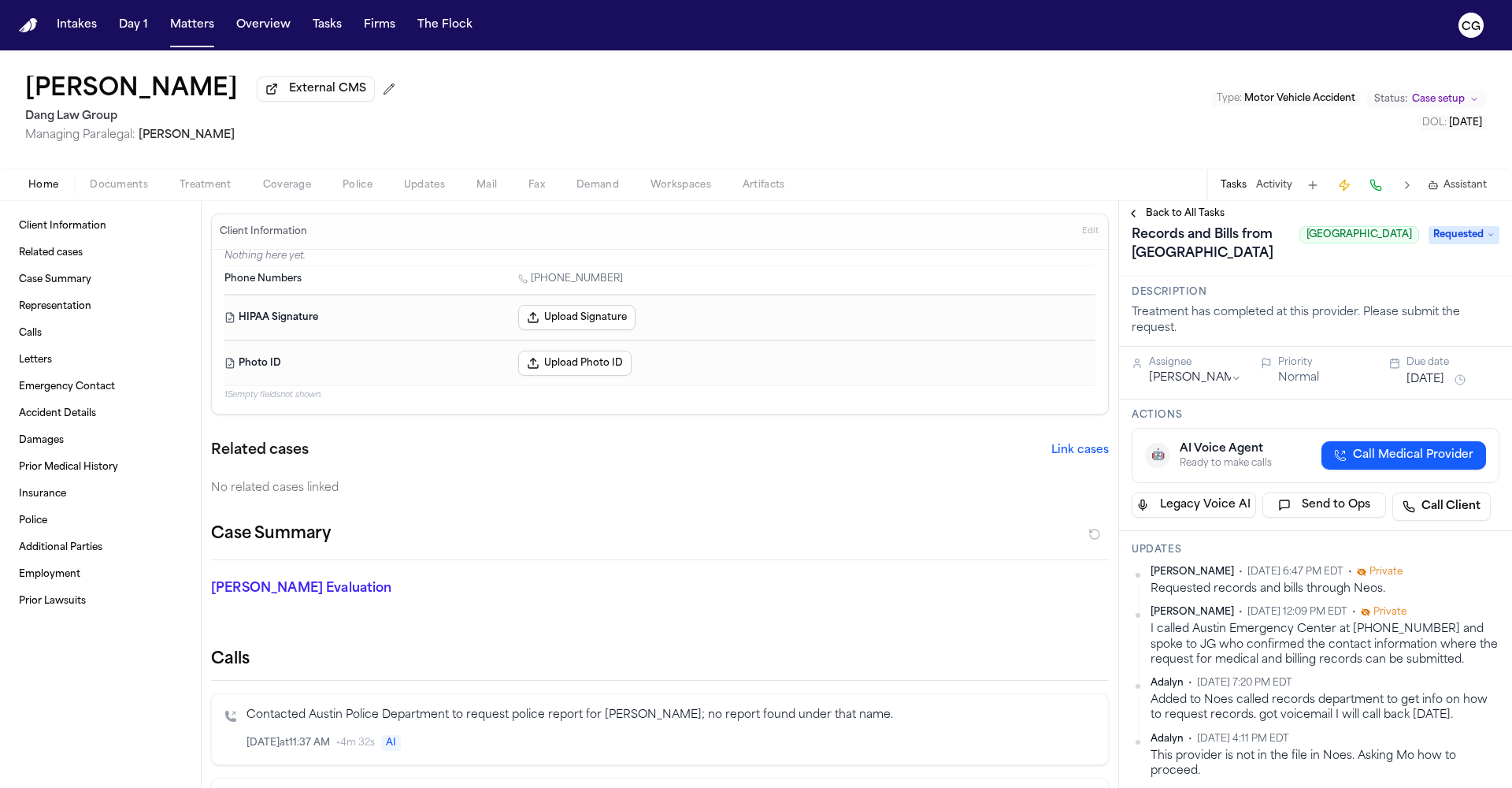
scroll to position [127, 0]
